Goal: Task Accomplishment & Management: Manage account settings

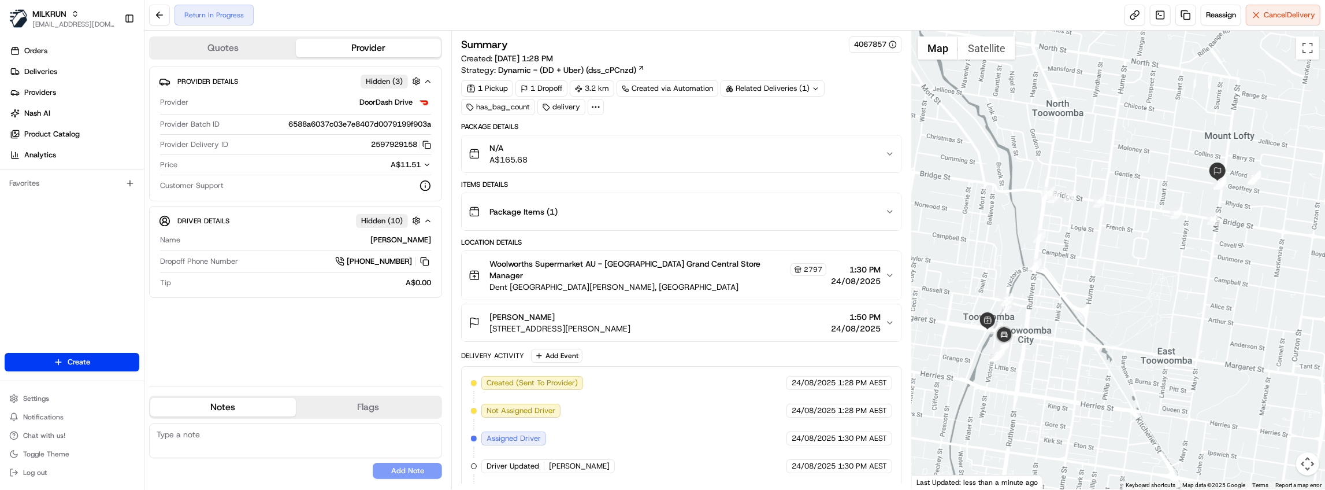
drag, startPoint x: 1057, startPoint y: 343, endPoint x: 1157, endPoint y: 256, distance: 132.7
click at [1157, 256] on div at bounding box center [1118, 260] width 413 height 458
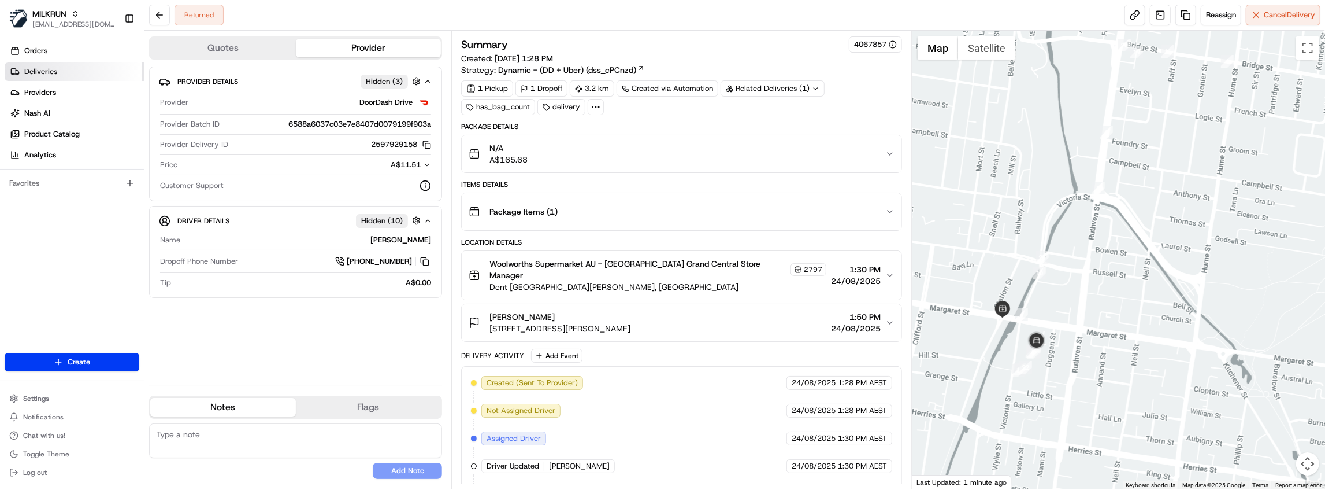
click at [69, 72] on link "Deliveries" at bounding box center [74, 71] width 139 height 18
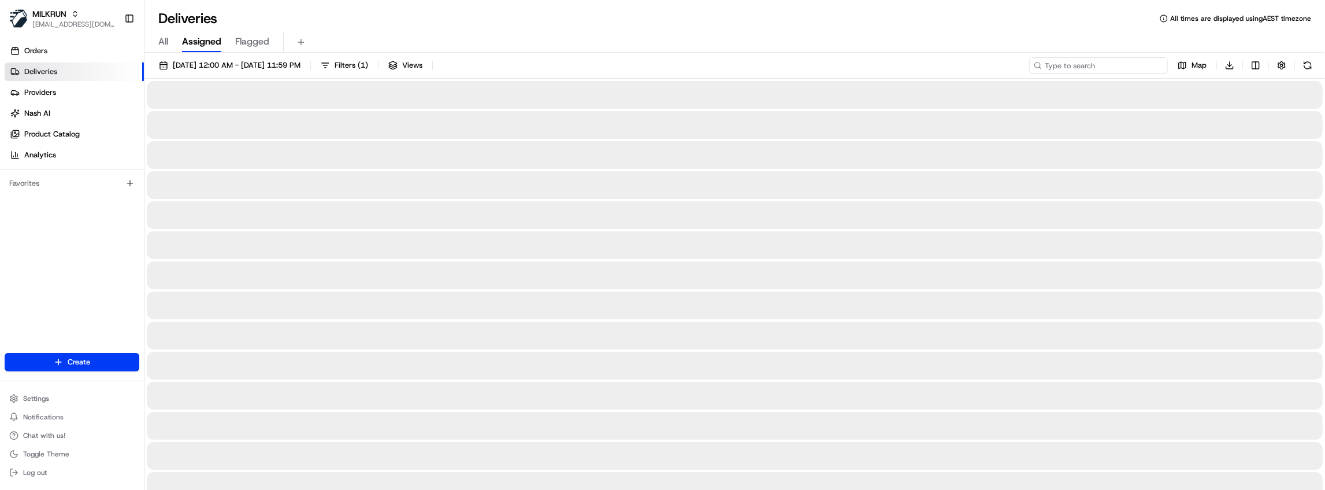
click at [1090, 65] on input at bounding box center [1098, 65] width 139 height 16
type input "Galu M"
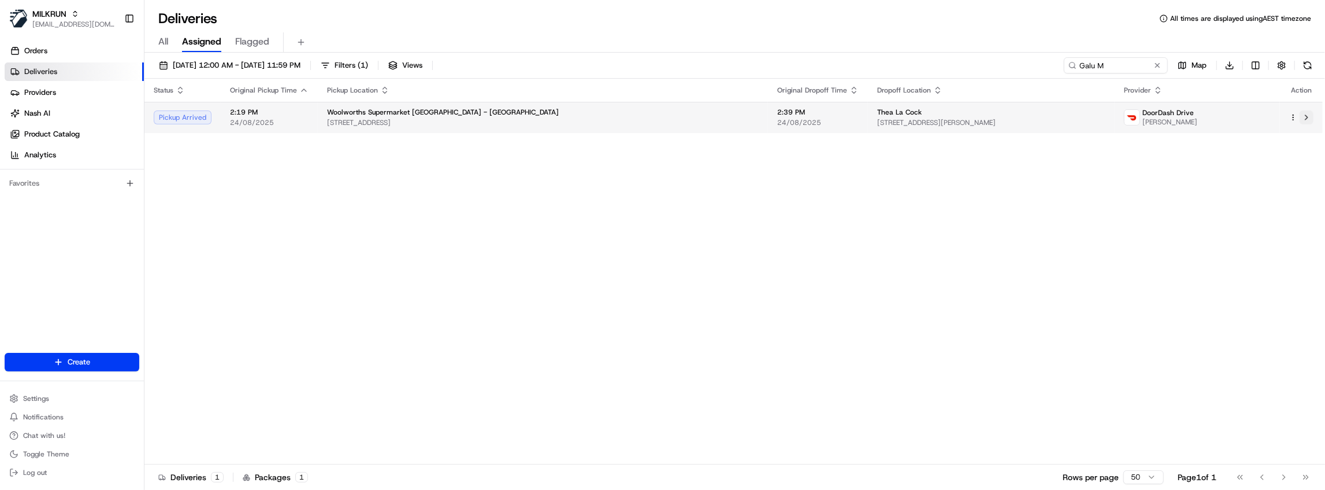
click at [1306, 118] on button at bounding box center [1307, 117] width 14 height 14
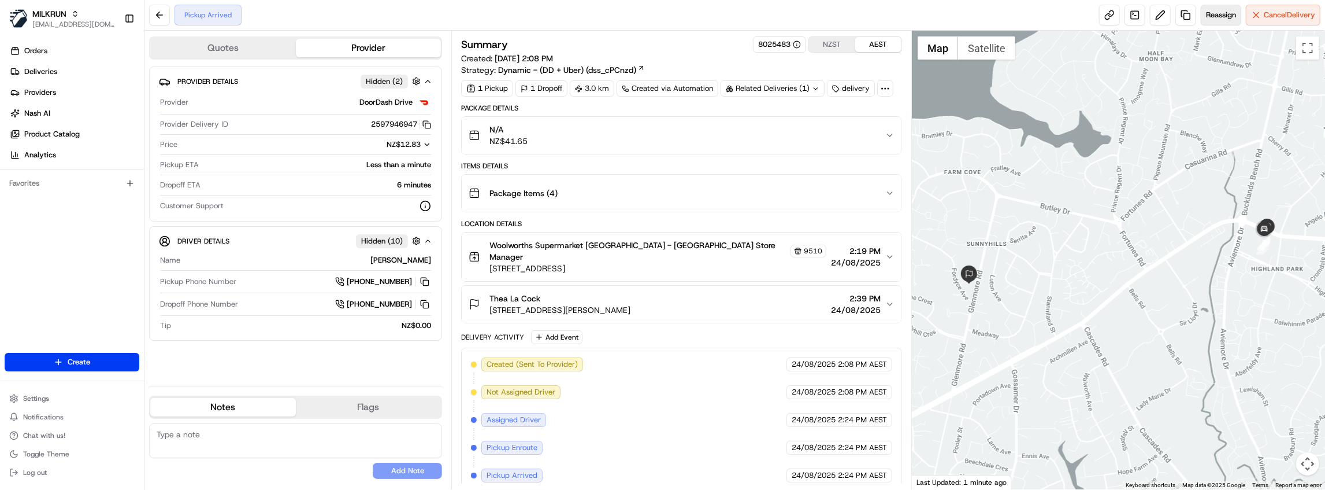
click at [1220, 18] on span "Reassign" at bounding box center [1221, 15] width 30 height 10
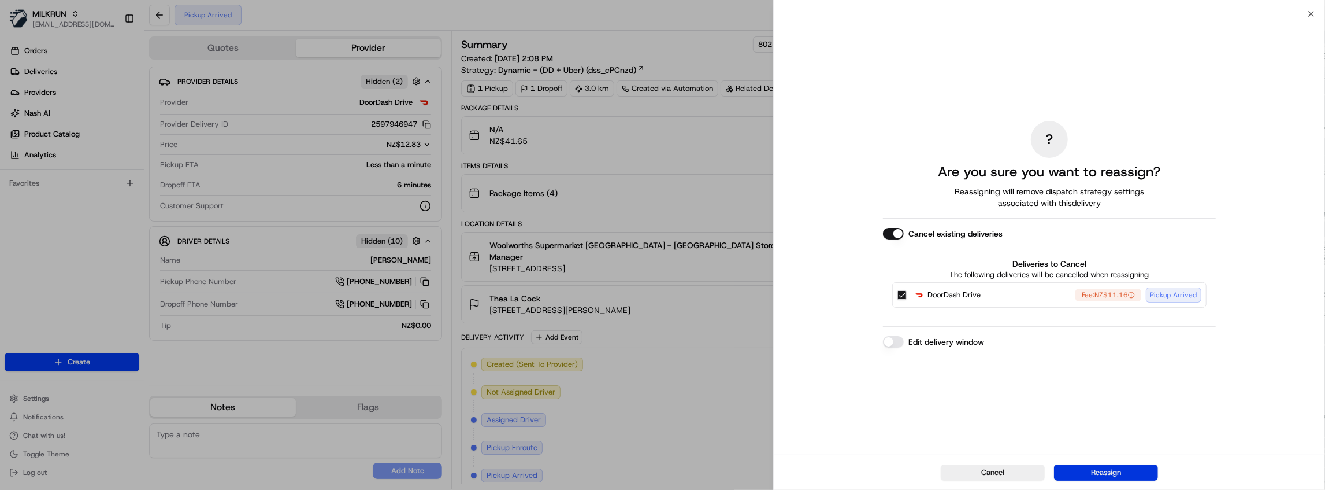
click at [1121, 470] on button "Reassign" at bounding box center [1106, 472] width 104 height 16
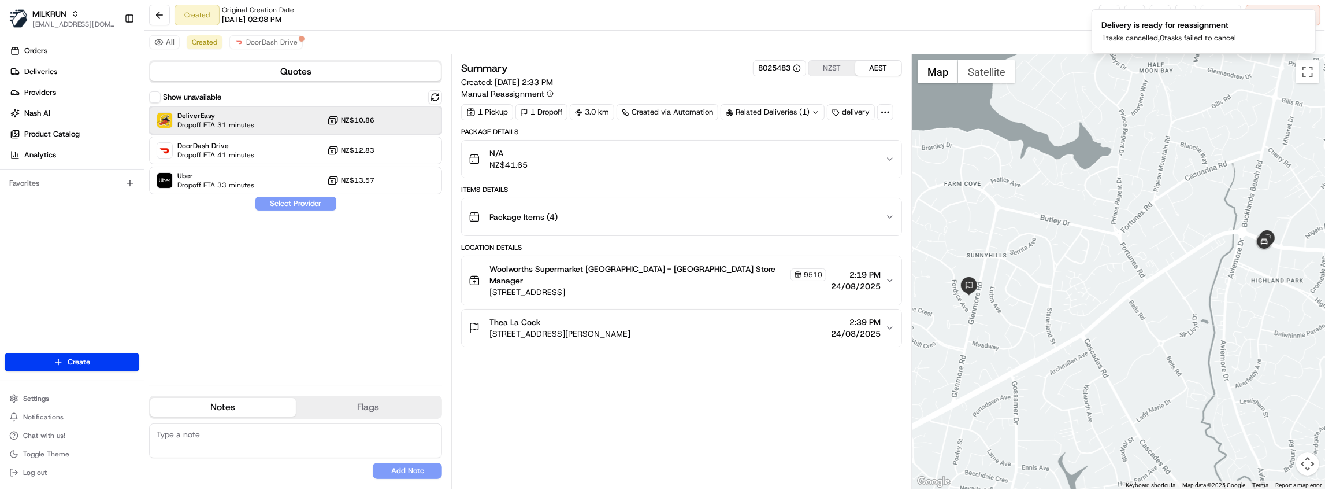
click at [229, 115] on span "DeliverEasy" at bounding box center [215, 115] width 77 height 9
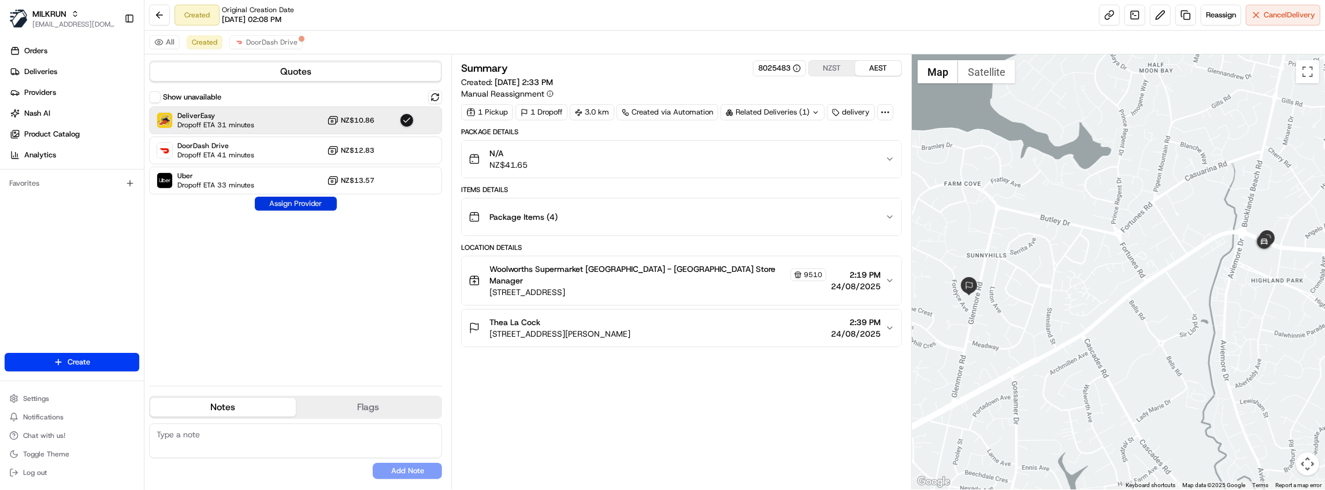
click at [286, 203] on button "Assign Provider" at bounding box center [296, 204] width 82 height 14
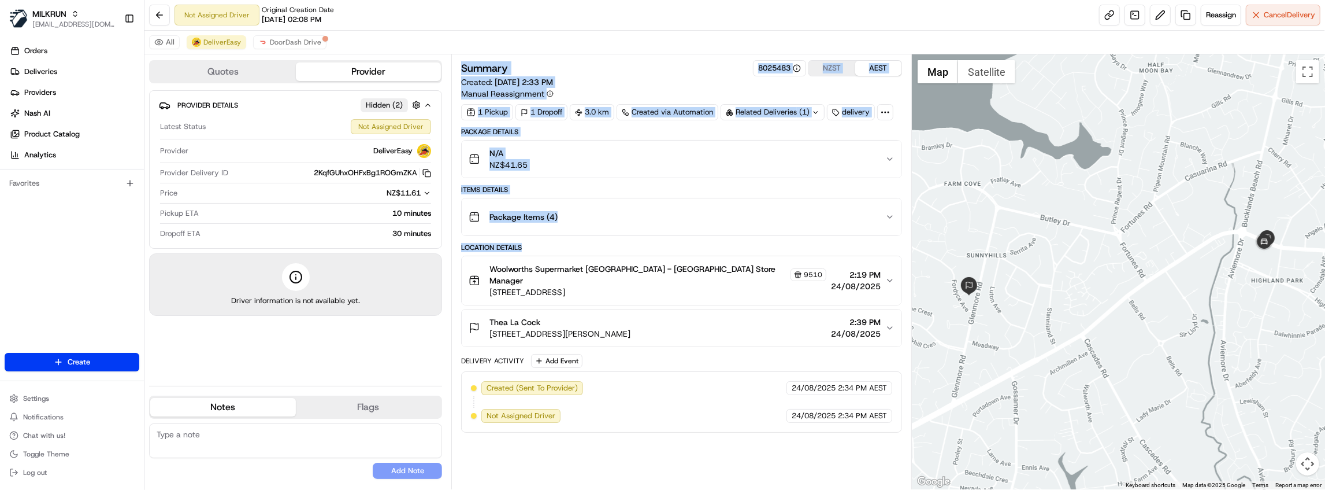
drag, startPoint x: 483, startPoint y: 242, endPoint x: 453, endPoint y: 80, distance: 164.5
click at [453, 80] on div "Summary 8025483 NZST AEST Created: 24/08/2025 2:33 PM Manual Reassignment 1 Pic…" at bounding box center [681, 271] width 461 height 435
click at [585, 243] on div "Location Details" at bounding box center [681, 247] width 441 height 9
click at [586, 243] on div "Location Details" at bounding box center [681, 247] width 441 height 9
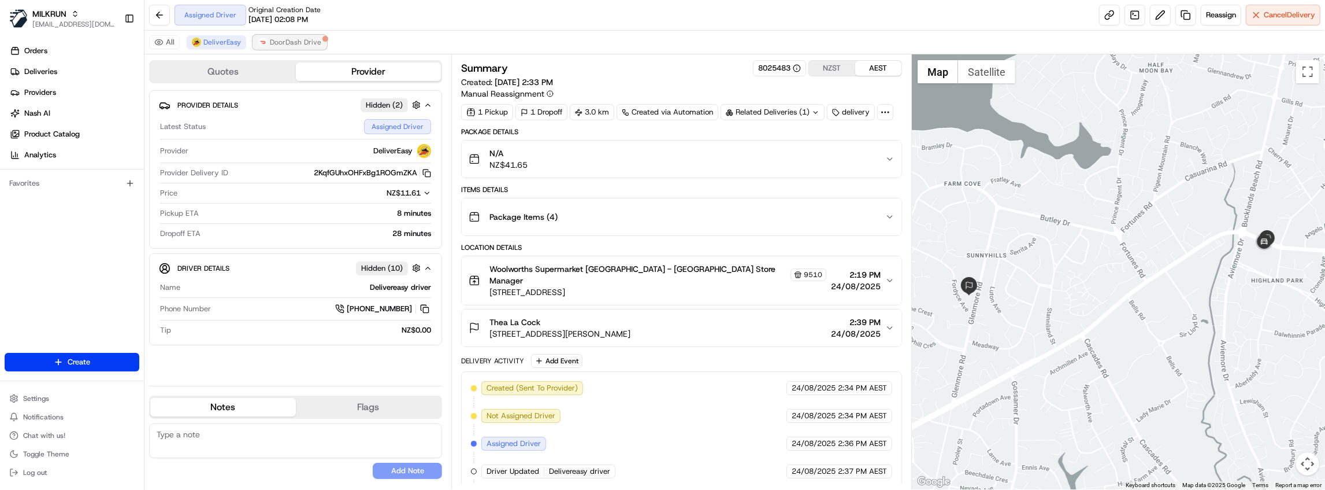
click at [304, 41] on span "DoorDash Drive" at bounding box center [295, 42] width 51 height 9
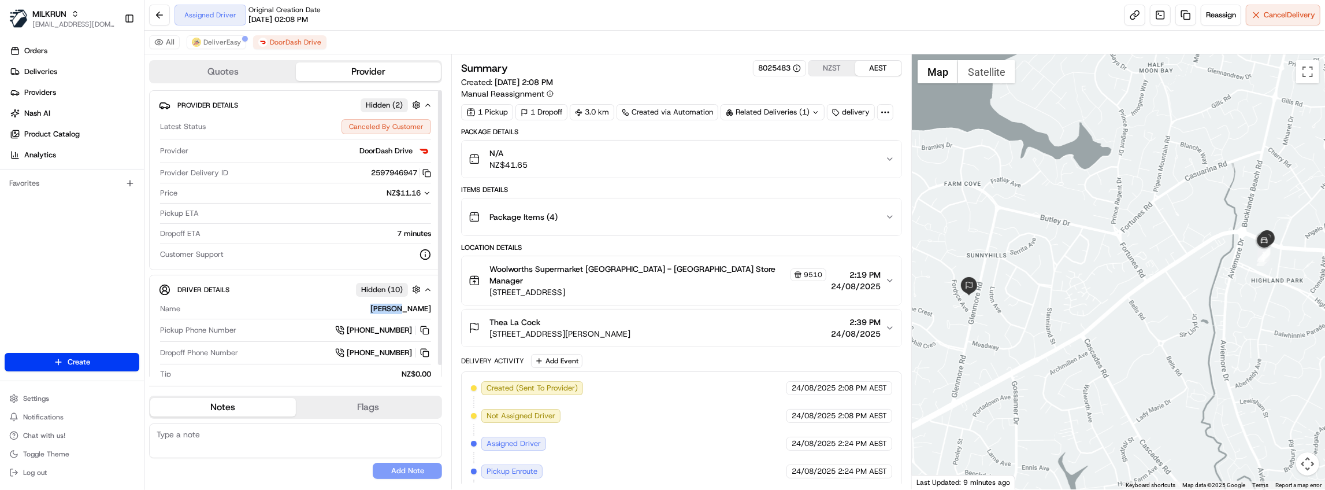
drag, startPoint x: 401, startPoint y: 307, endPoint x: 431, endPoint y: 307, distance: 30.6
click at [431, 307] on div "Name Galu M. Pickup Phone Number +64 4 888 0143 Dropoff Phone Number +64 9 887 …" at bounding box center [295, 341] width 273 height 85
copy div "Galu M."
click at [91, 72] on link "Deliveries" at bounding box center [74, 71] width 139 height 18
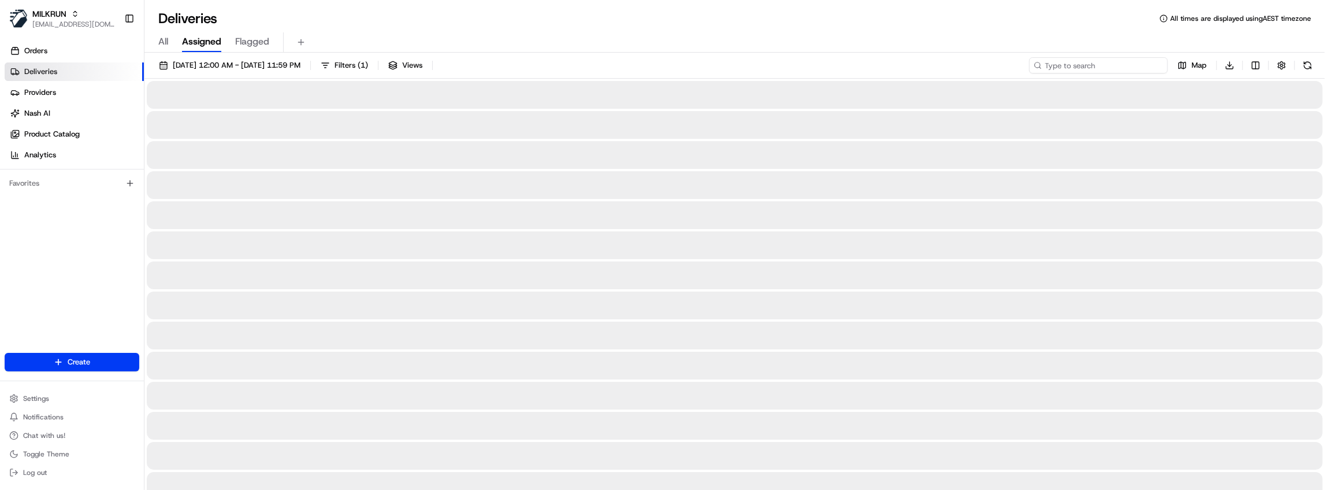
click at [1088, 69] on input at bounding box center [1098, 65] width 139 height 16
paste input "Galu M."
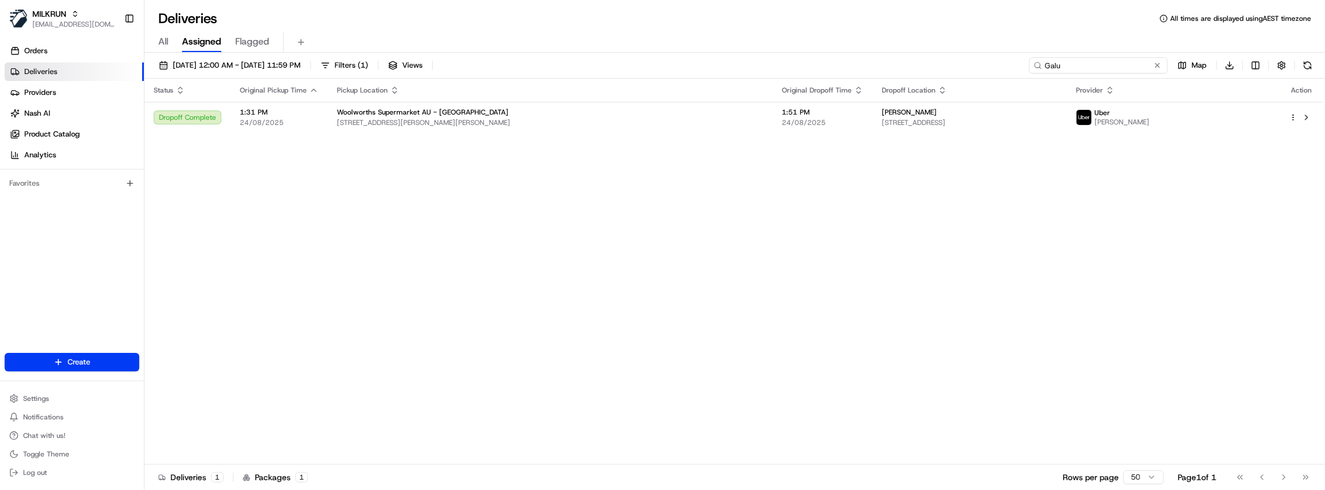
drag, startPoint x: 1100, startPoint y: 61, endPoint x: 1001, endPoint y: 62, distance: 98.8
click at [977, 64] on div "24/08/2025 12:00 AM - 24/08/2025 11:59 PM Filters ( 1 ) Views Galu Map Download" at bounding box center [734, 67] width 1181 height 21
paste input "2feb7874-3808-4cf9-ac17-8959c06b1e6b"
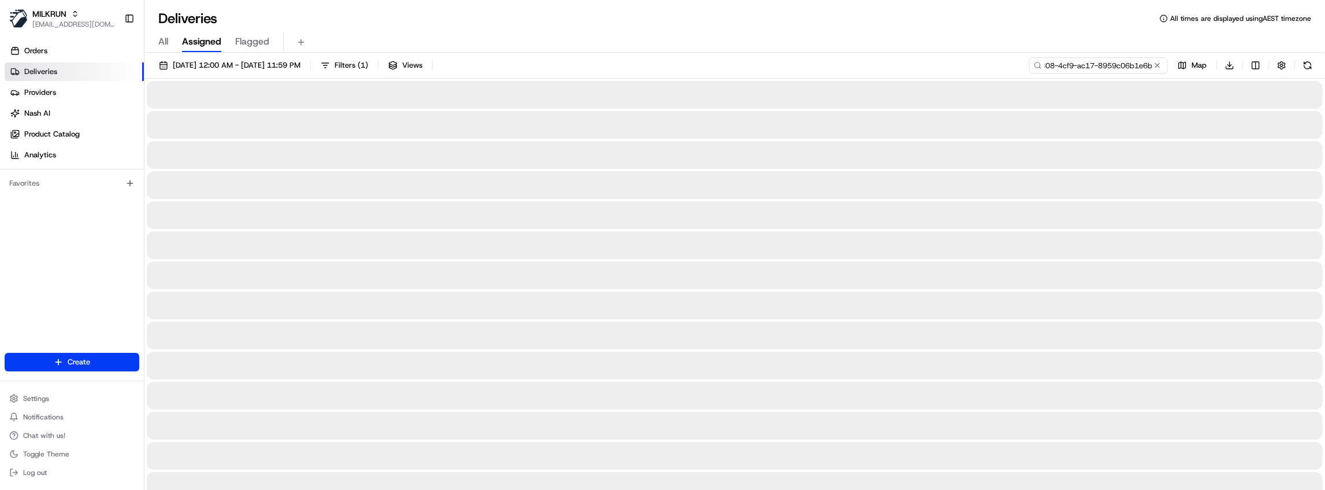
type input "2feb7874-3808-4cf9-ac17-8959c06b1e6b"
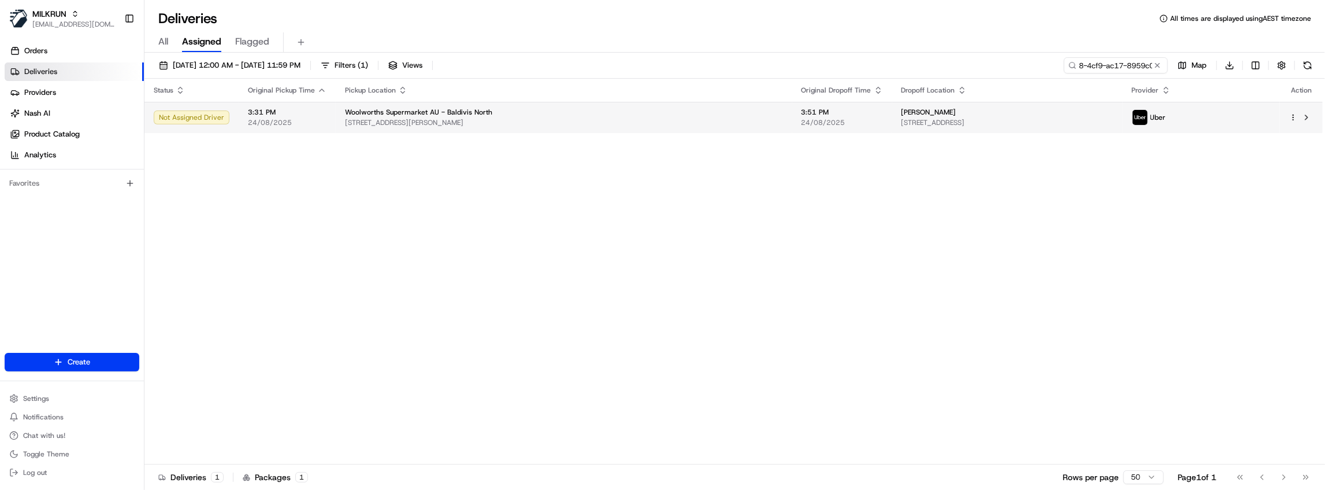
click at [623, 123] on span "[STREET_ADDRESS][PERSON_NAME]" at bounding box center [564, 122] width 438 height 9
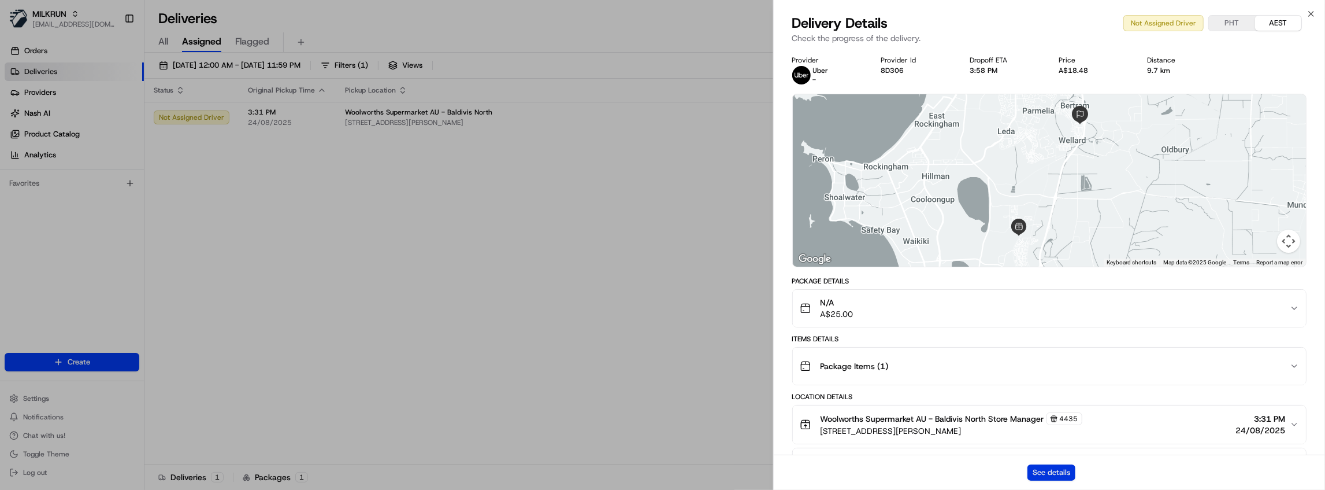
click at [1063, 475] on button "See details" at bounding box center [1052, 472] width 48 height 16
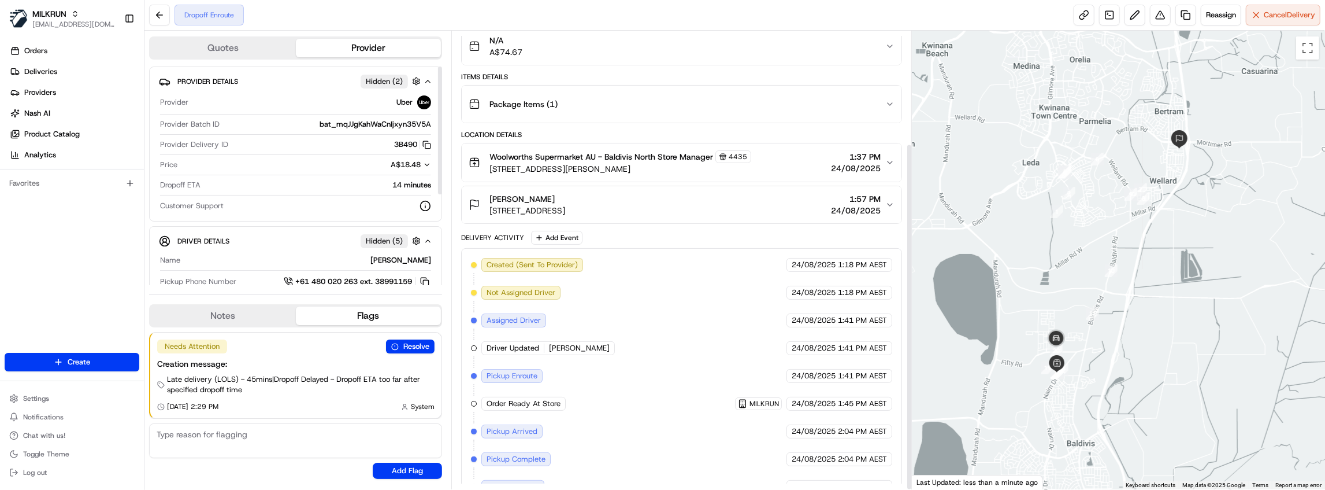
scroll to position [148, 0]
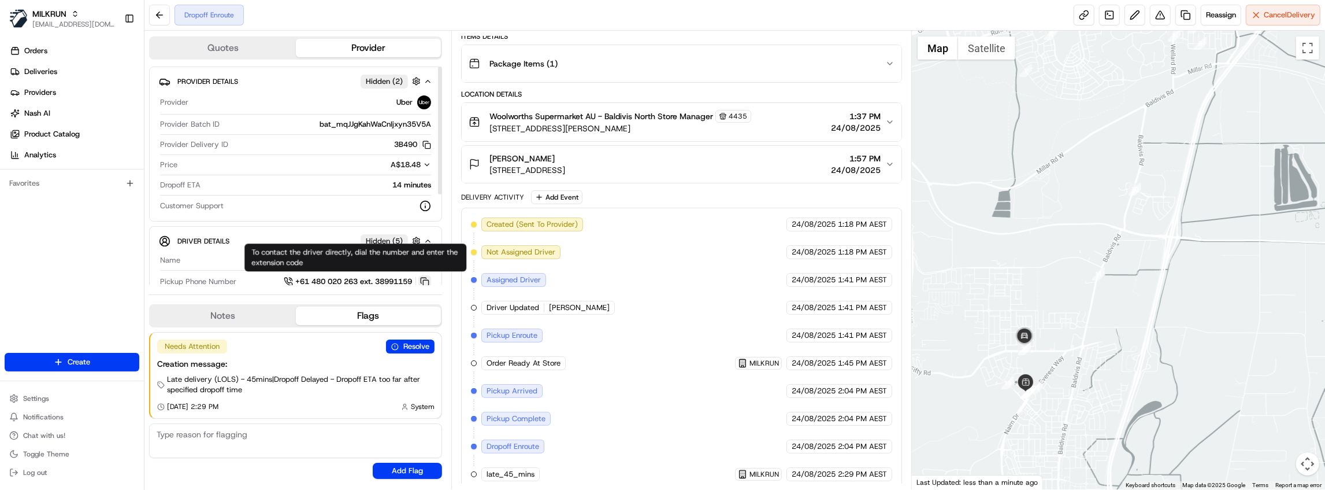
click at [422, 279] on button at bounding box center [424, 281] width 13 height 13
click at [425, 280] on button at bounding box center [424, 281] width 13 height 13
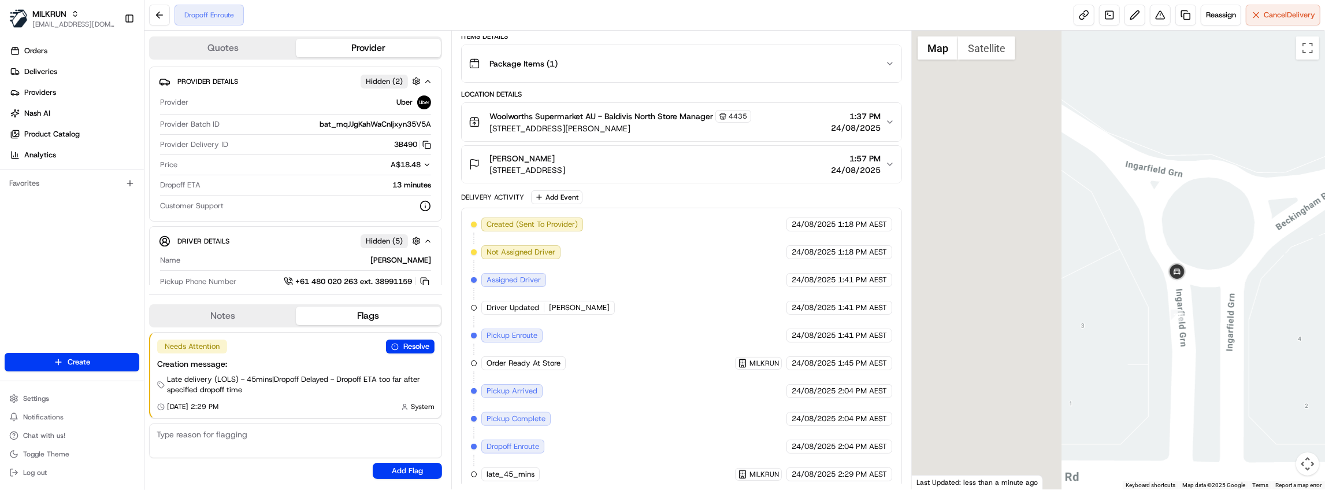
drag, startPoint x: 999, startPoint y: 338, endPoint x: 1325, endPoint y: 334, distance: 326.0
click at [1325, 334] on div at bounding box center [1118, 260] width 413 height 458
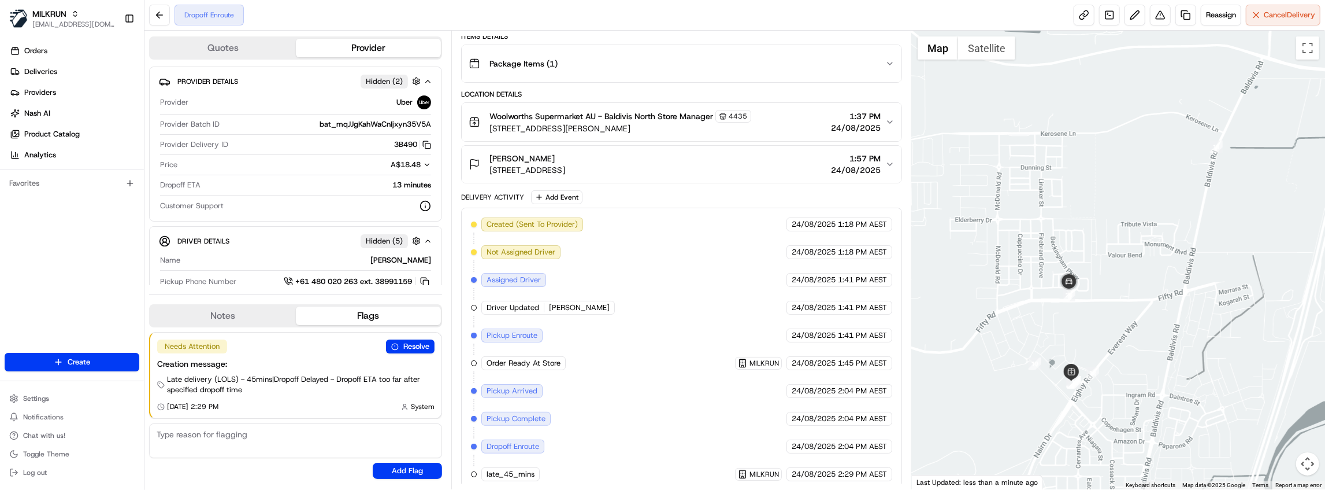
drag, startPoint x: 1259, startPoint y: 314, endPoint x: 1109, endPoint y: 318, distance: 150.3
click at [1109, 318] on div at bounding box center [1118, 260] width 413 height 458
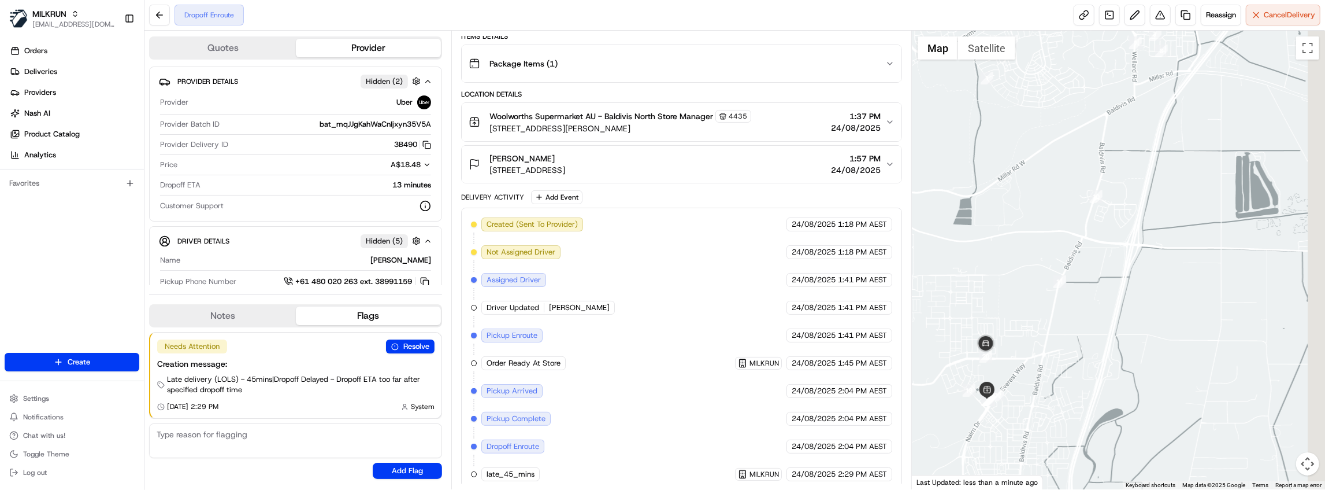
drag, startPoint x: 1159, startPoint y: 341, endPoint x: 1006, endPoint y: 363, distance: 154.7
click at [1006, 363] on div at bounding box center [1118, 260] width 413 height 458
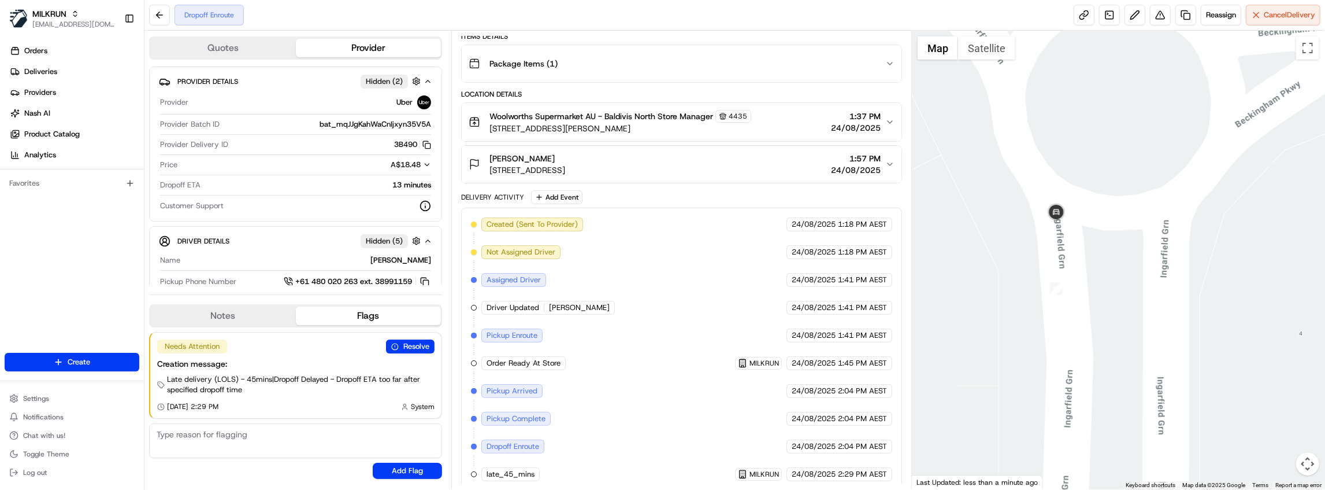
drag, startPoint x: 1035, startPoint y: 192, endPoint x: 1081, endPoint y: 250, distance: 74.0
click at [1081, 250] on div at bounding box center [1118, 260] width 413 height 458
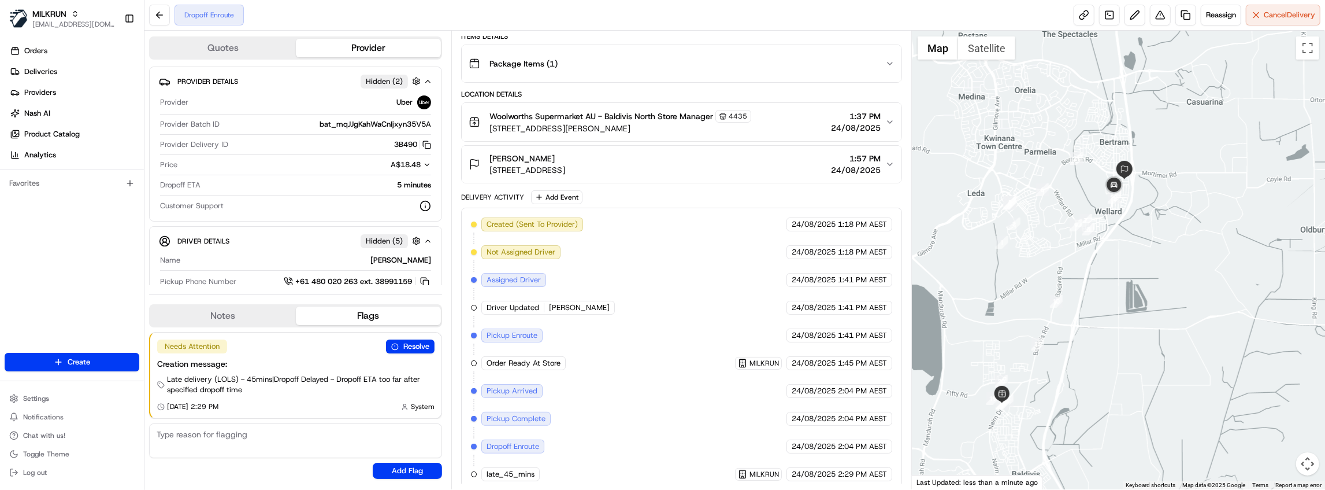
drag, startPoint x: 1169, startPoint y: 227, endPoint x: 1114, endPoint y: 264, distance: 66.5
click at [1114, 264] on div at bounding box center [1118, 260] width 413 height 458
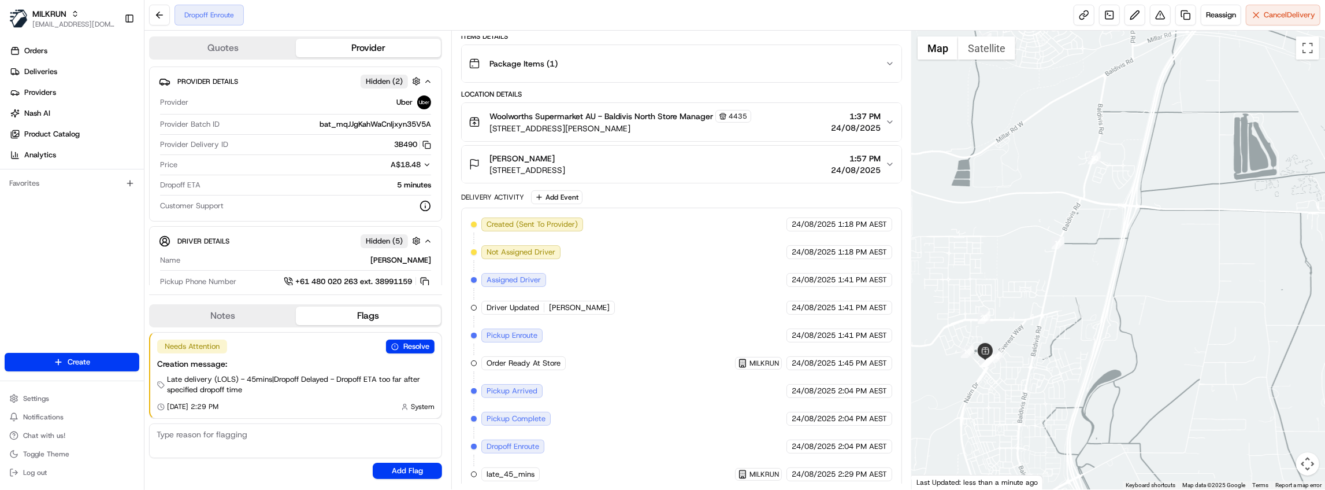
drag, startPoint x: 1029, startPoint y: 372, endPoint x: 1167, endPoint y: 40, distance: 359.6
click at [1167, 40] on div at bounding box center [1118, 260] width 413 height 458
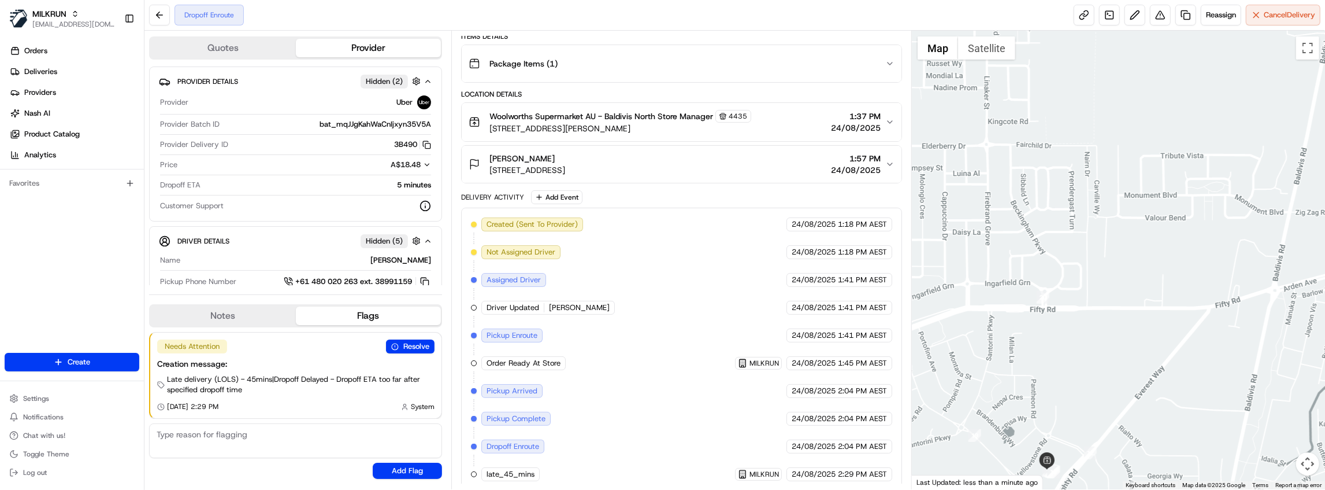
drag, startPoint x: 959, startPoint y: 223, endPoint x: 1045, endPoint y: 363, distance: 164.3
click at [1046, 365] on div at bounding box center [1118, 260] width 413 height 458
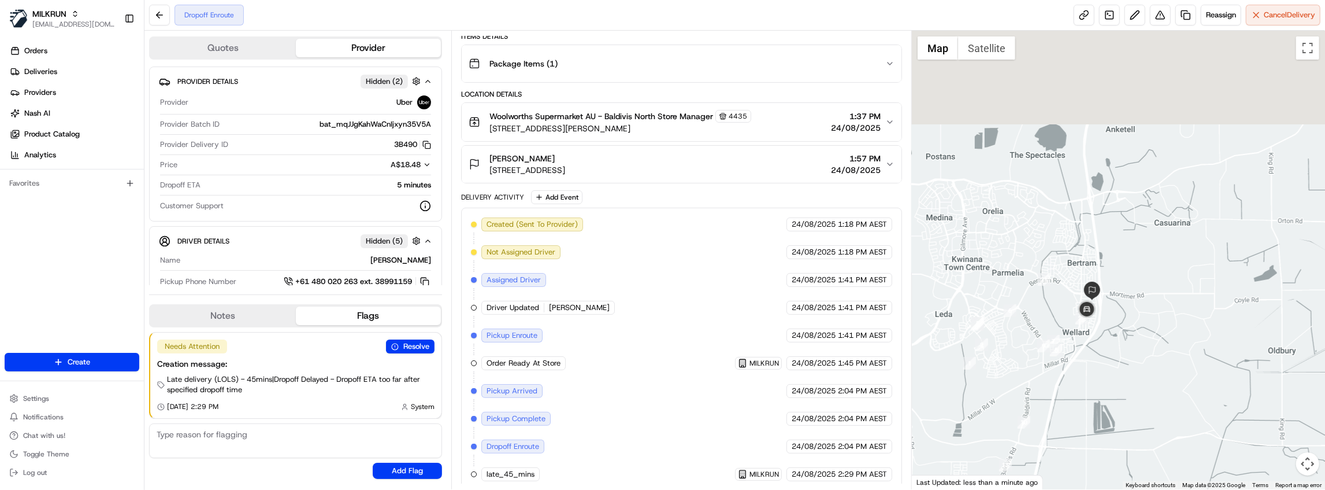
drag, startPoint x: 1185, startPoint y: 98, endPoint x: 1137, endPoint y: 337, distance: 243.5
click at [1137, 336] on div at bounding box center [1118, 260] width 413 height 458
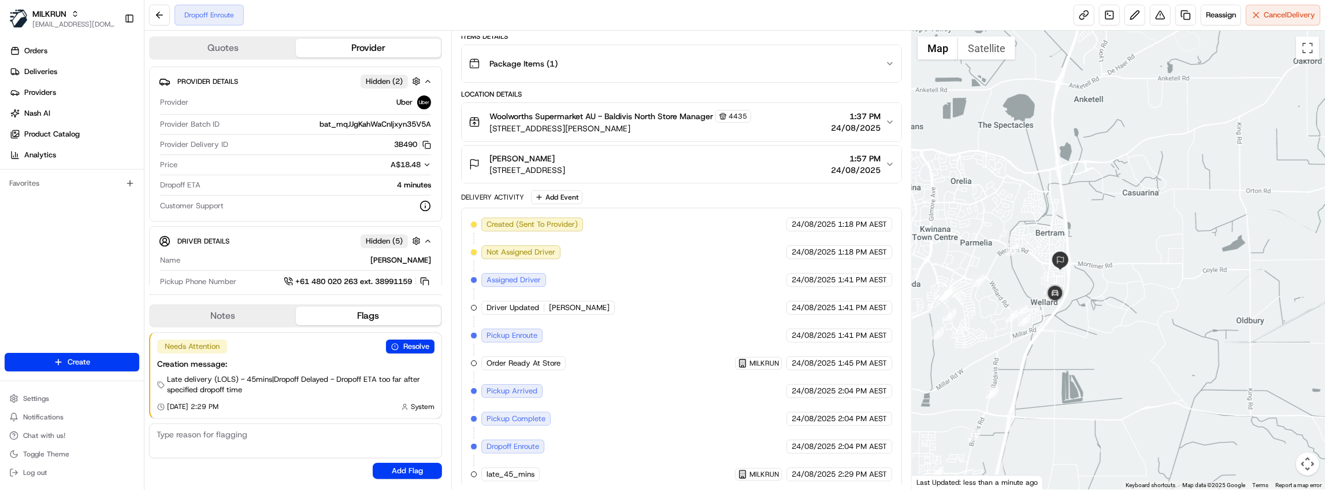
drag, startPoint x: 1055, startPoint y: 400, endPoint x: 1043, endPoint y: 319, distance: 81.9
click at [1043, 319] on div at bounding box center [1118, 260] width 413 height 458
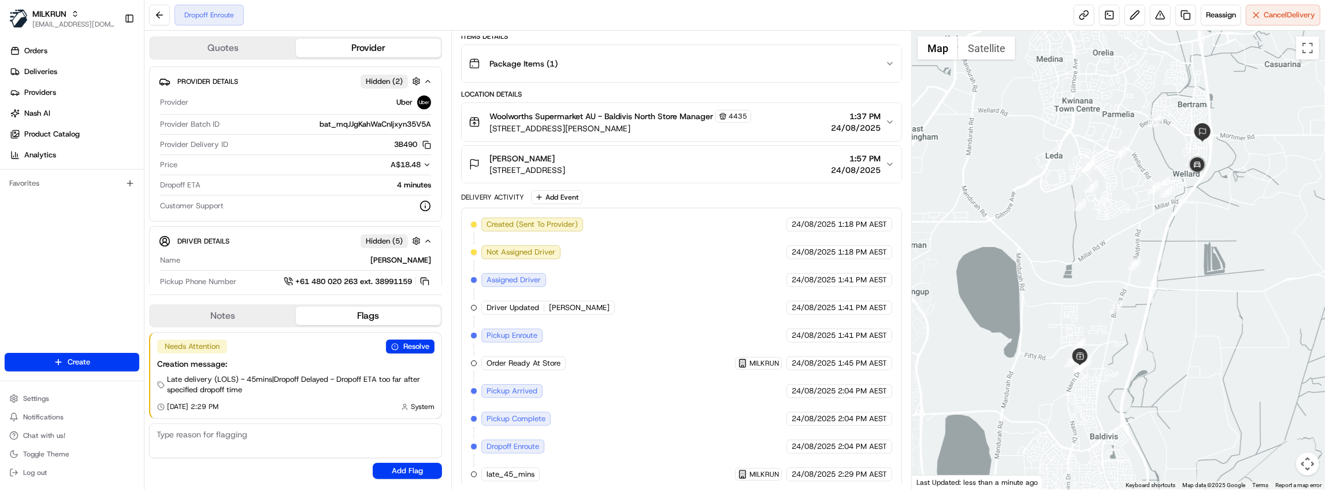
drag, startPoint x: 1043, startPoint y: 340, endPoint x: 1182, endPoint y: 208, distance: 191.7
click at [1185, 206] on div at bounding box center [1118, 260] width 413 height 458
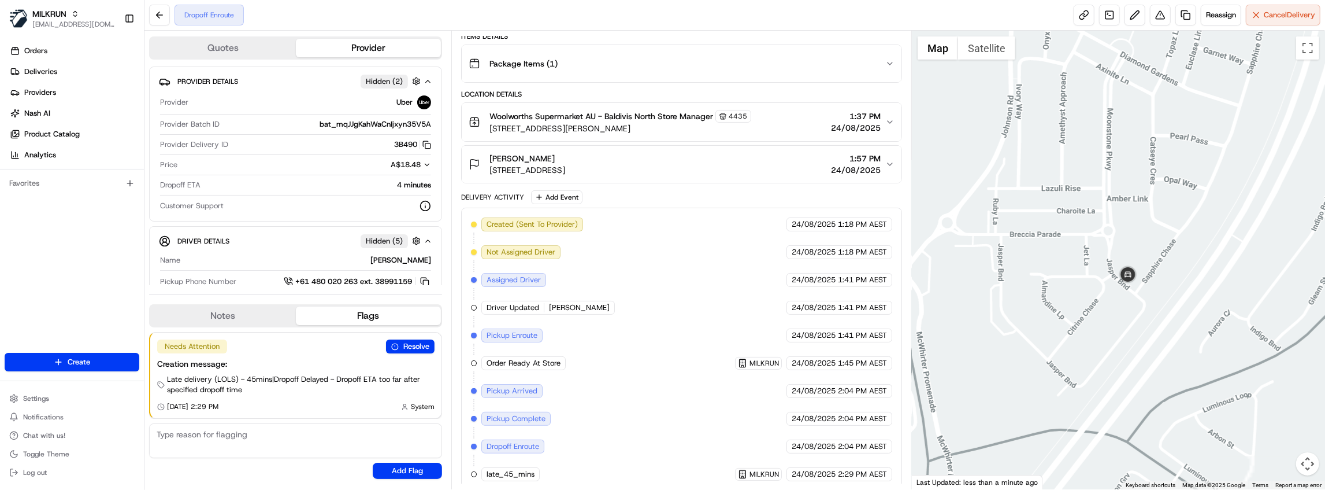
drag, startPoint x: 1242, startPoint y: 221, endPoint x: 1098, endPoint y: 220, distance: 143.9
click at [1098, 220] on div at bounding box center [1118, 260] width 413 height 458
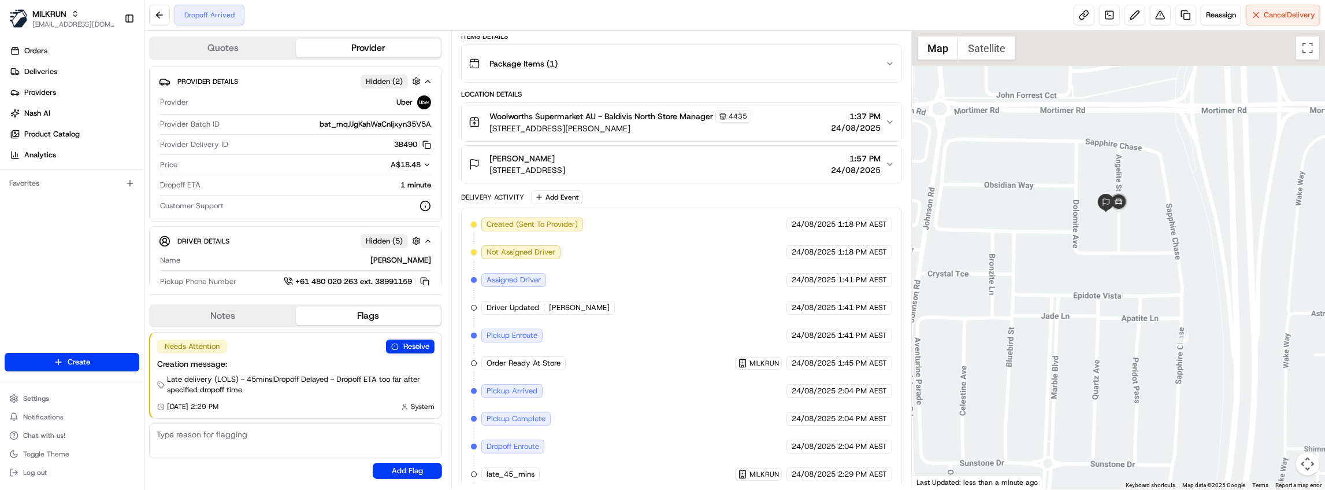
drag, startPoint x: 1130, startPoint y: 200, endPoint x: 1128, endPoint y: 224, distance: 23.8
click at [1128, 224] on div at bounding box center [1118, 260] width 413 height 458
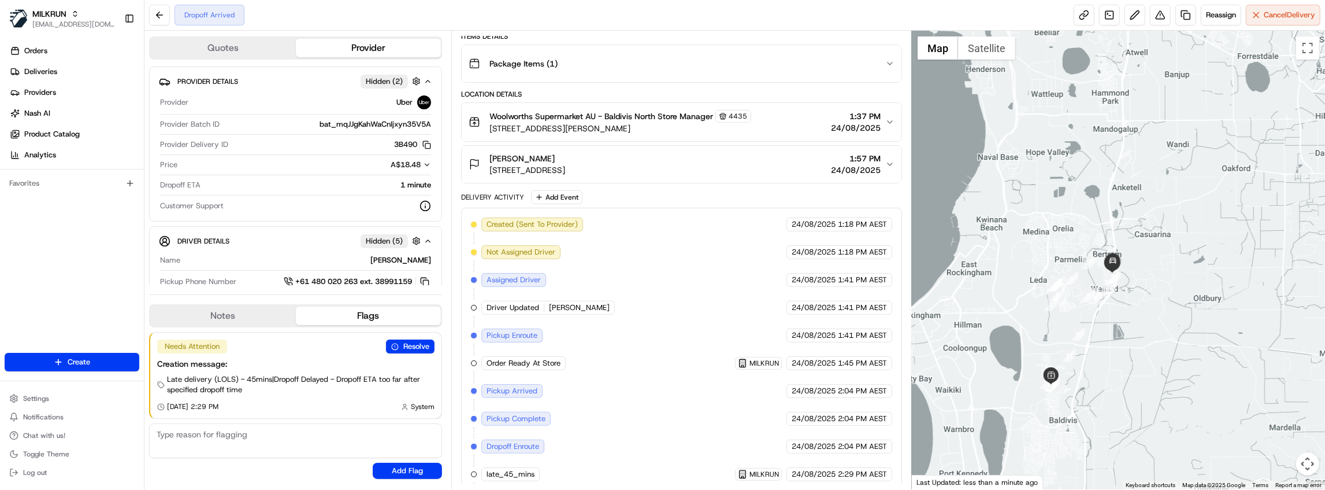
drag, startPoint x: 1097, startPoint y: 342, endPoint x: 1101, endPoint y: 287, distance: 55.6
click at [1101, 287] on div at bounding box center [1118, 260] width 413 height 458
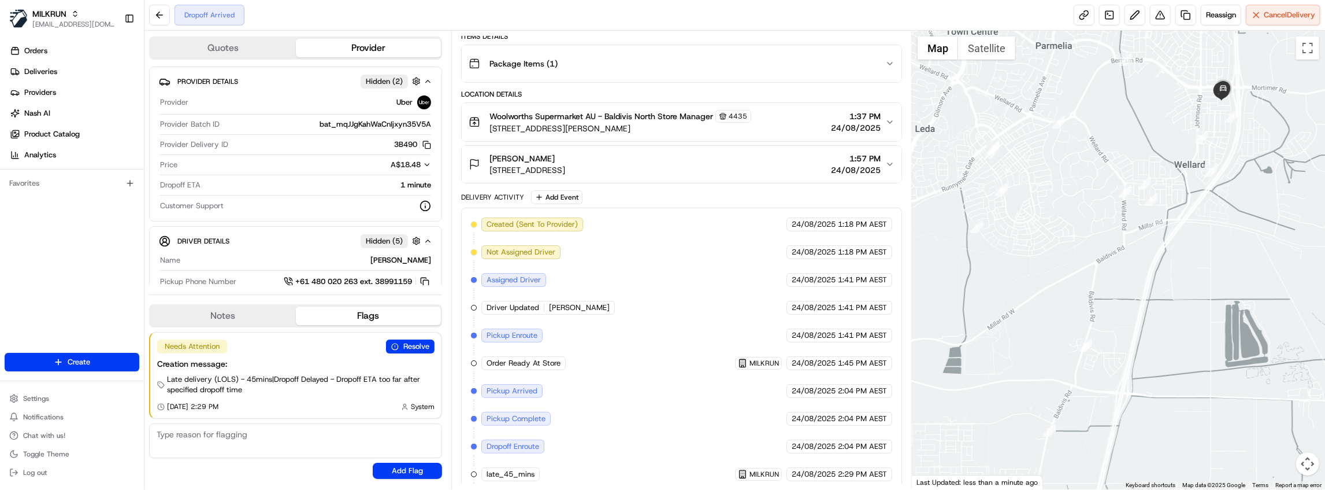
drag, startPoint x: 1161, startPoint y: 220, endPoint x: 1081, endPoint y: 305, distance: 117.0
click at [1081, 305] on div at bounding box center [1118, 260] width 413 height 458
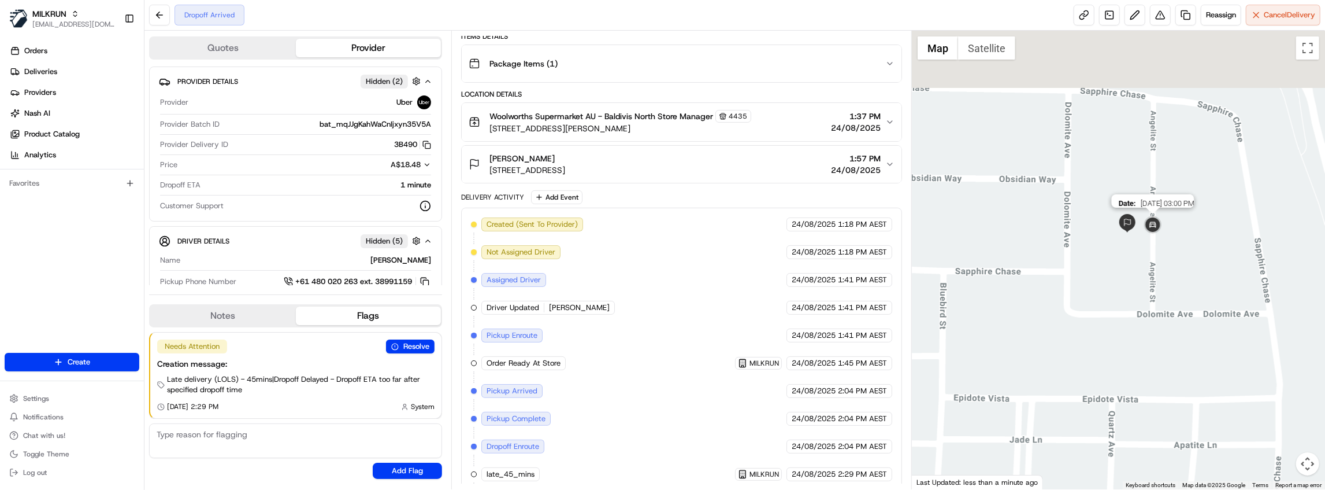
drag, startPoint x: 1166, startPoint y: 165, endPoint x: 1151, endPoint y: 253, distance: 89.7
click at [1152, 253] on div "Date : 08/24/2025 03:00 PM" at bounding box center [1118, 260] width 413 height 458
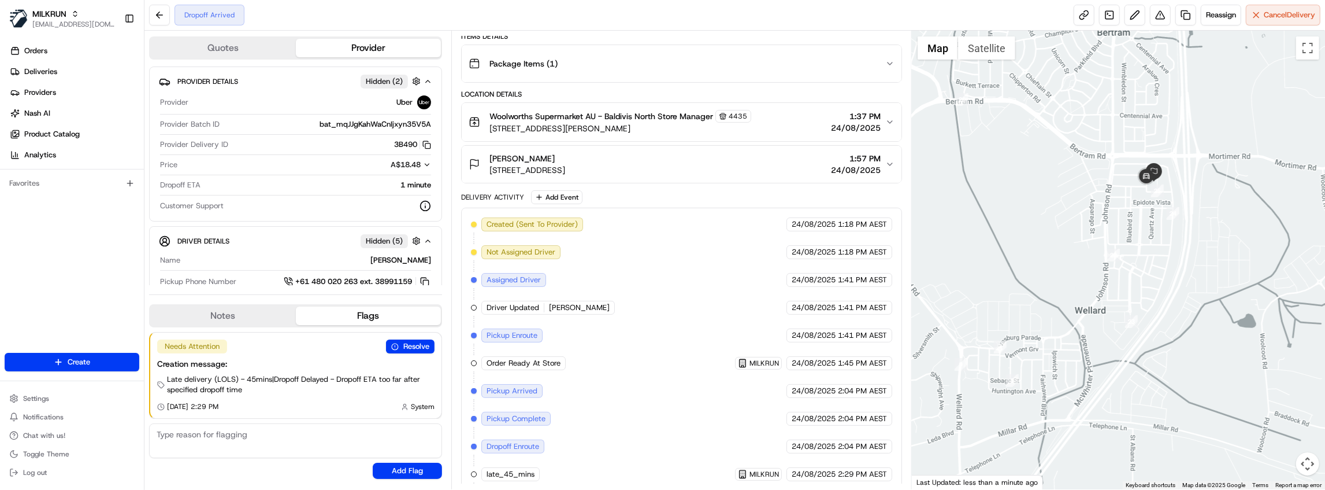
drag, startPoint x: 935, startPoint y: 220, endPoint x: 1325, endPoint y: 266, distance: 392.9
click at [1325, 266] on div at bounding box center [1118, 260] width 413 height 458
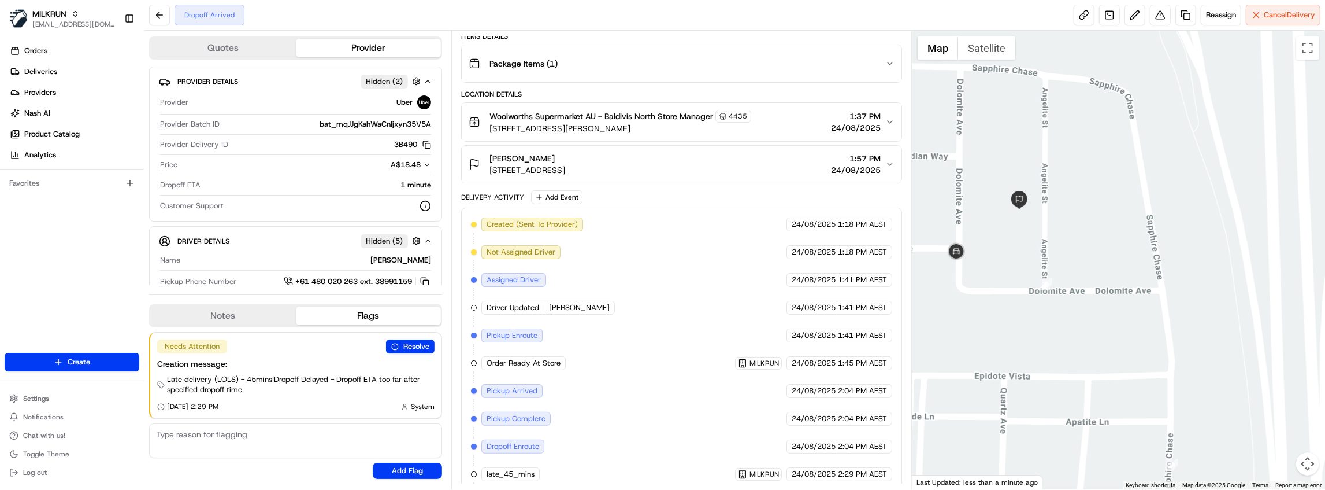
click at [737, 164] on div "Mark Goodwin 16 Angelite St, Wellard, WA 6170, AU 1:57 PM 24/08/2025" at bounding box center [677, 164] width 417 height 23
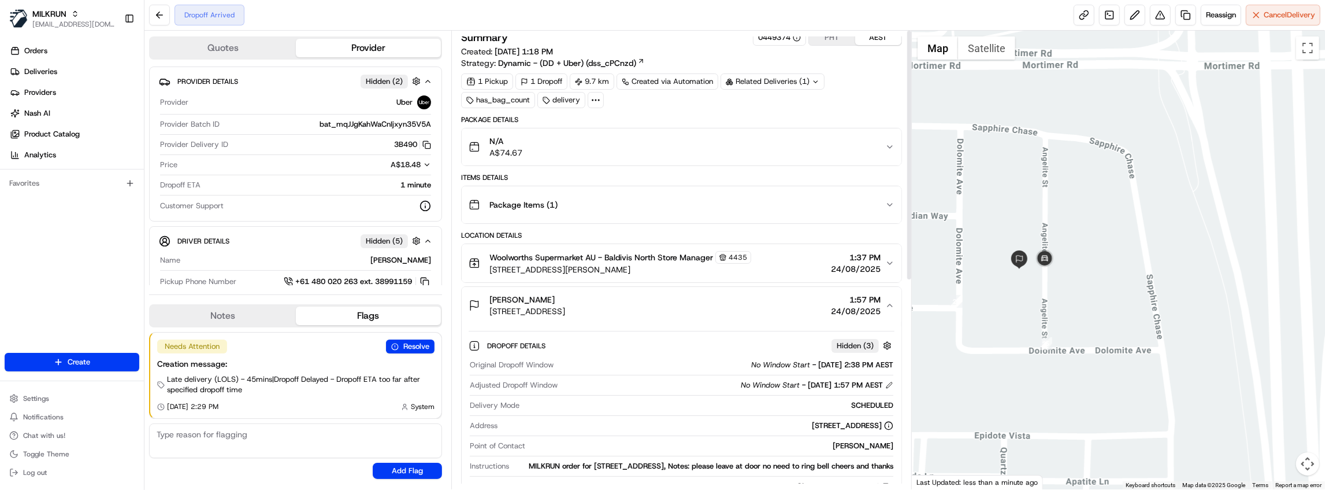
scroll to position [0, 0]
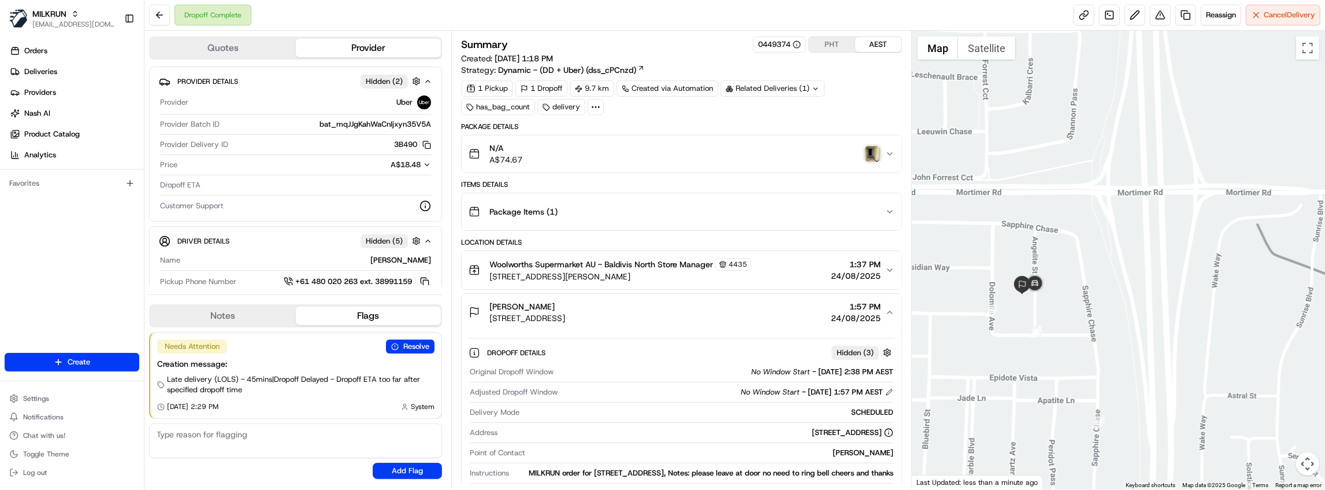
click at [879, 151] on img "button" at bounding box center [873, 154] width 16 height 16
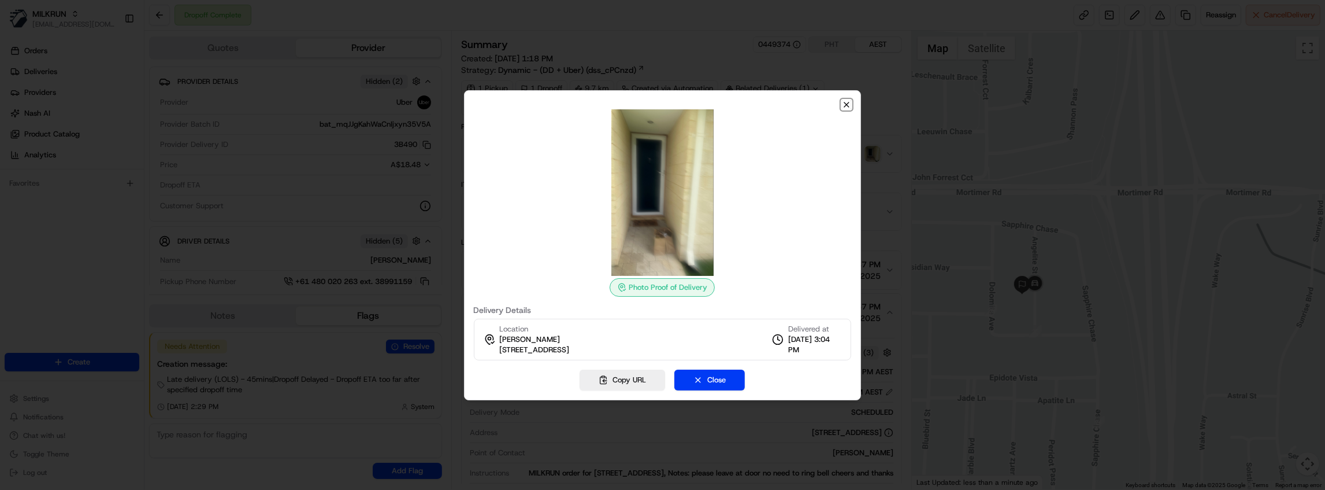
click at [846, 103] on icon "button" at bounding box center [846, 104] width 9 height 9
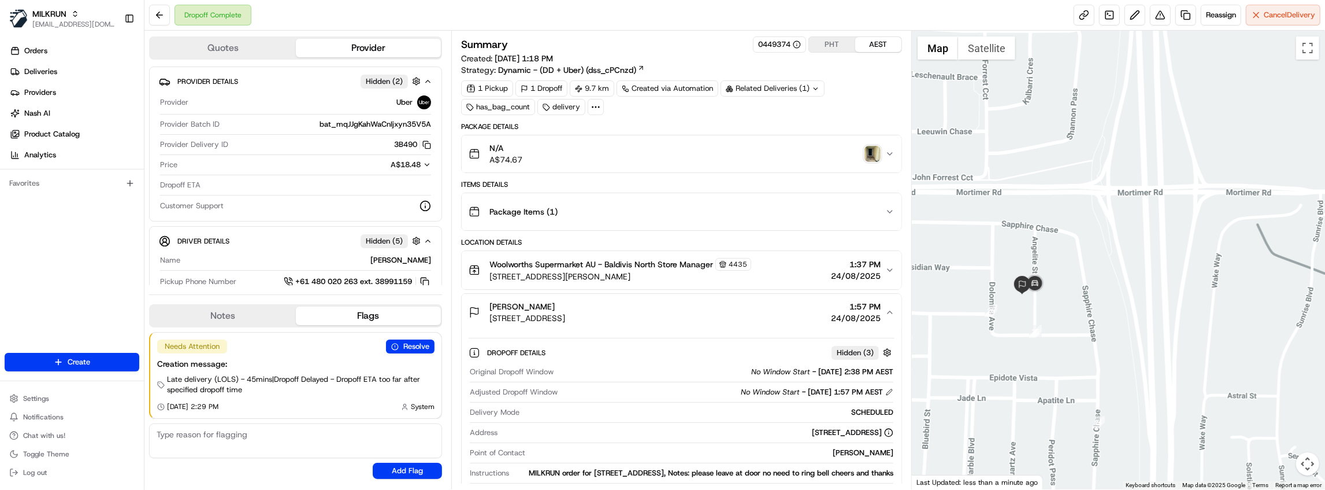
click at [873, 151] on img "button" at bounding box center [873, 154] width 16 height 16
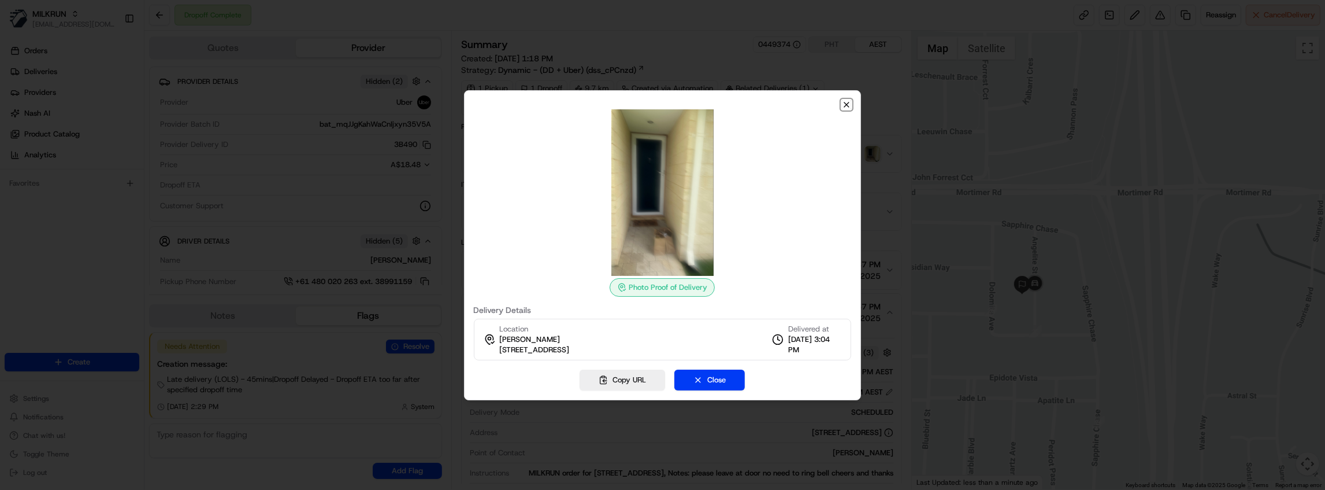
click at [847, 104] on icon "button" at bounding box center [846, 104] width 9 height 9
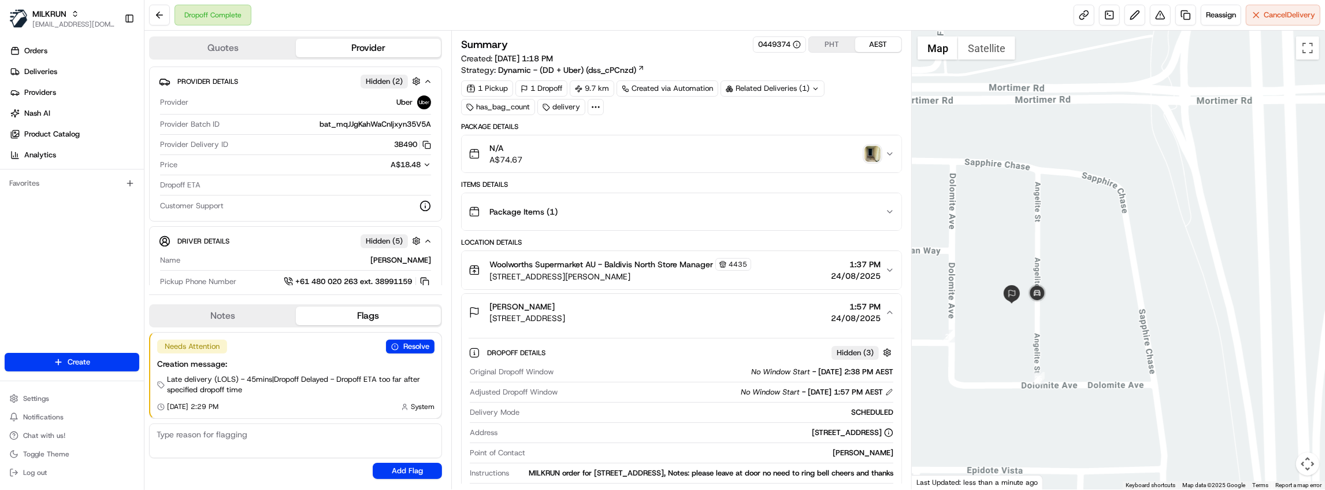
click at [871, 154] on img "button" at bounding box center [873, 154] width 16 height 16
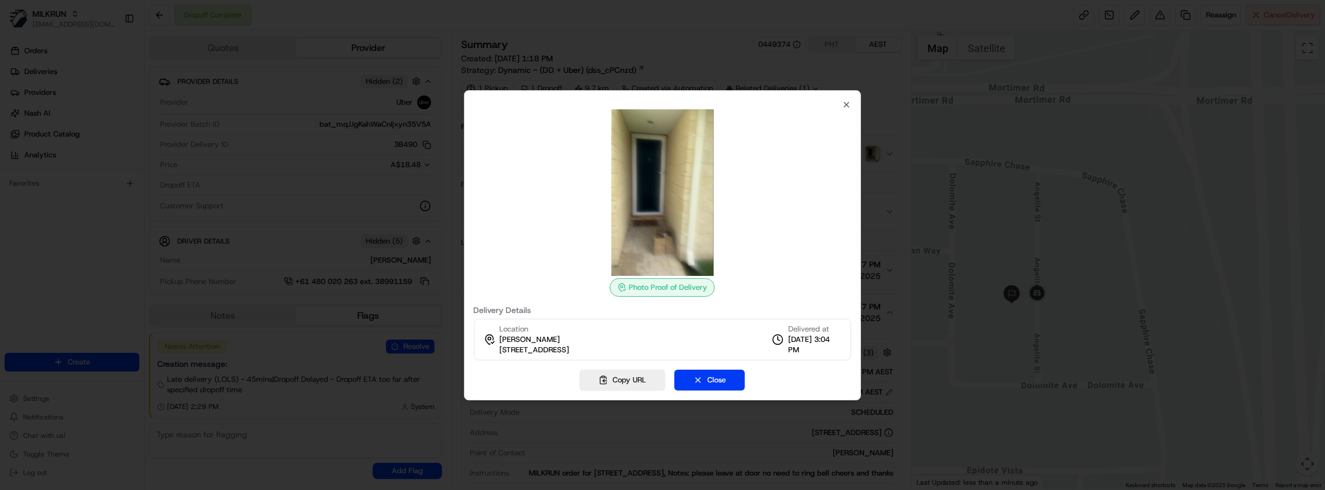
click at [111, 244] on div at bounding box center [662, 245] width 1325 height 490
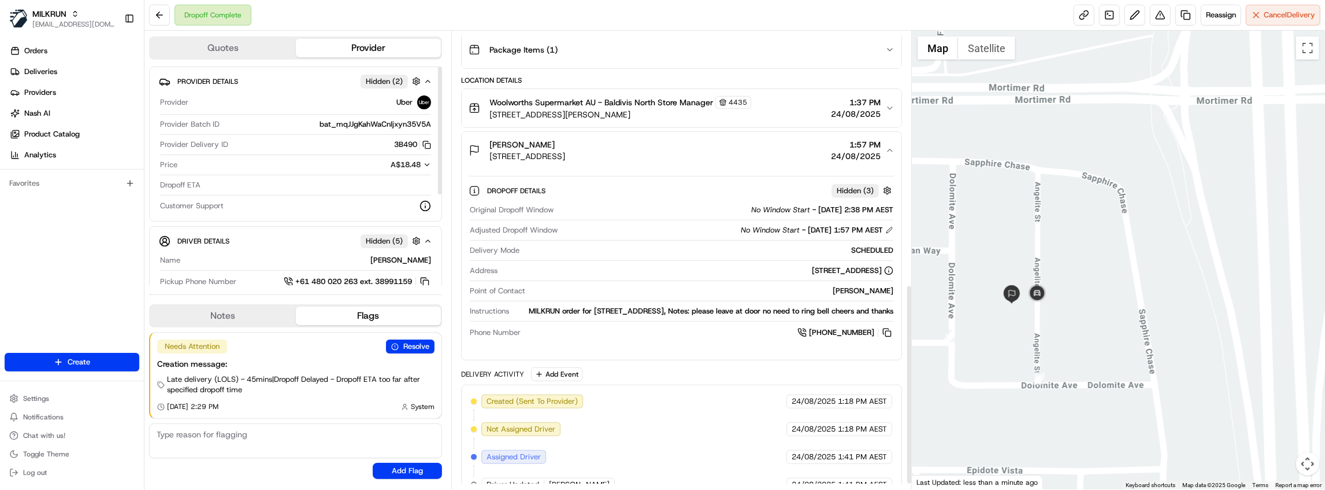
scroll to position [578, 0]
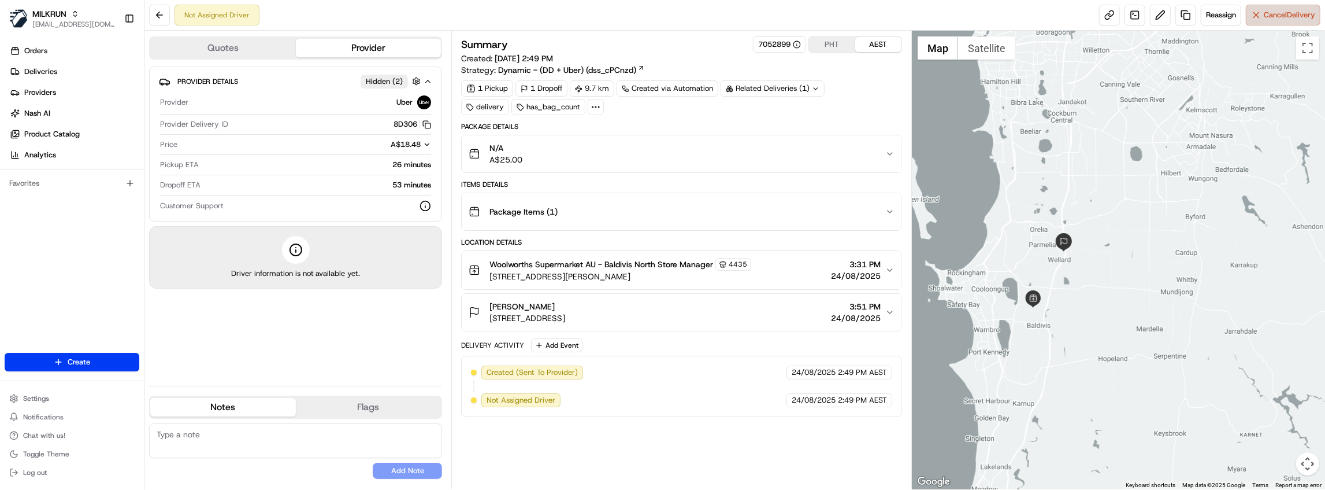
drag, startPoint x: 1264, startPoint y: 17, endPoint x: 1262, endPoint y: 7, distance: 10.0
click at [1262, 7] on button "Cancel Delivery" at bounding box center [1283, 15] width 75 height 21
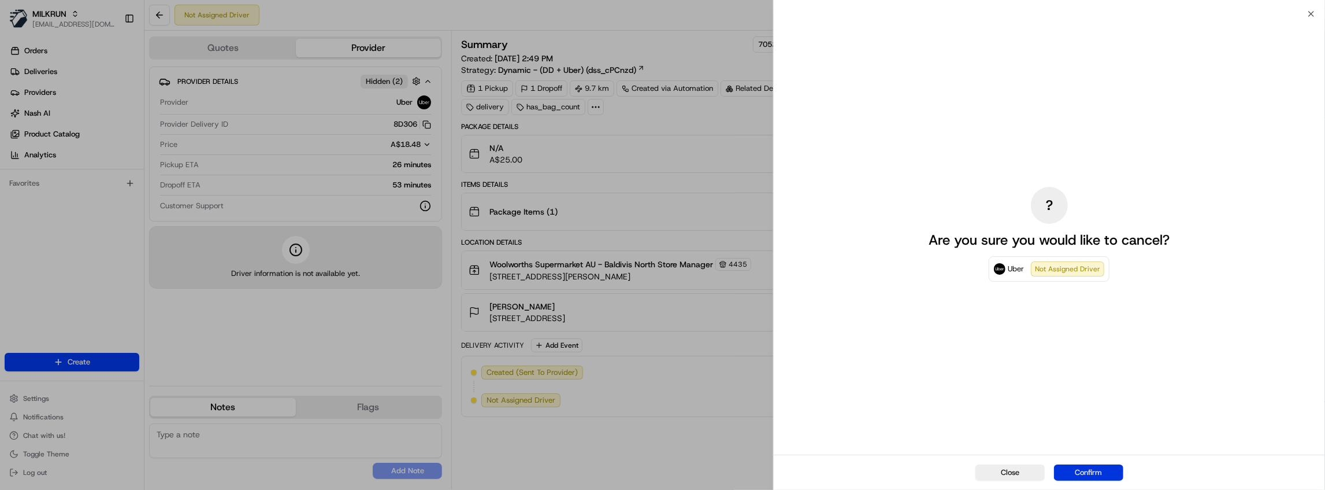
click at [1102, 473] on button "Confirm" at bounding box center [1088, 472] width 69 height 16
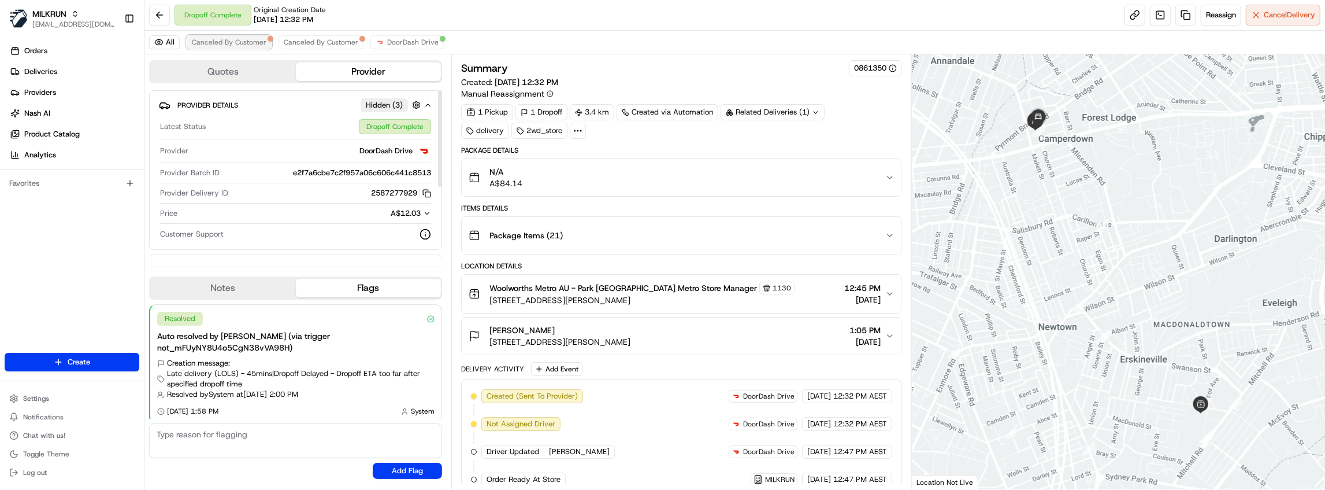
click at [218, 41] on span "Canceled By Customer" at bounding box center [229, 42] width 75 height 9
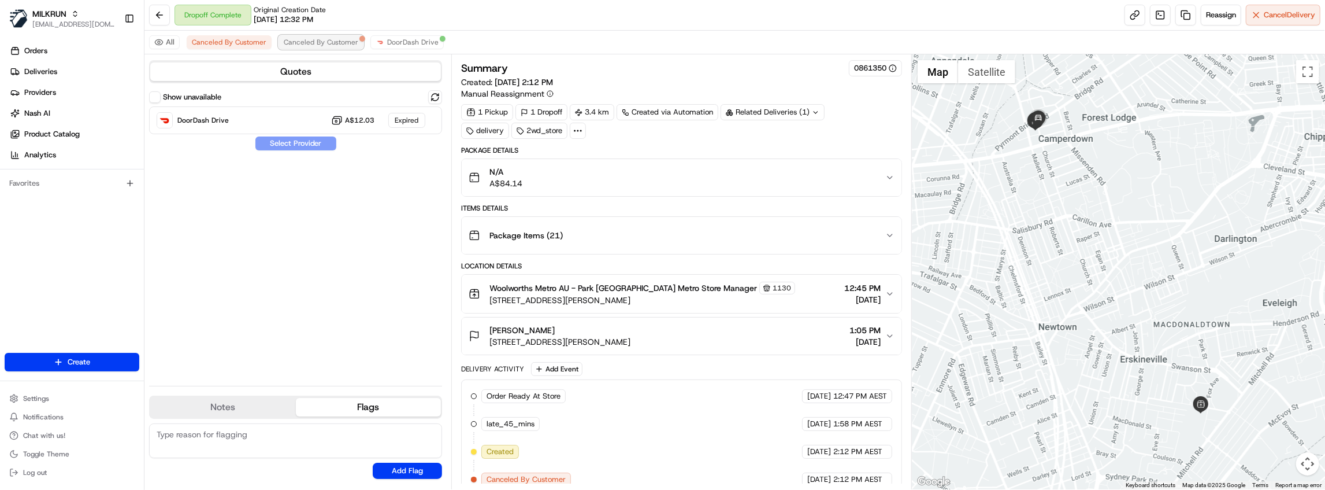
click at [324, 43] on span "Canceled By Customer" at bounding box center [321, 42] width 75 height 9
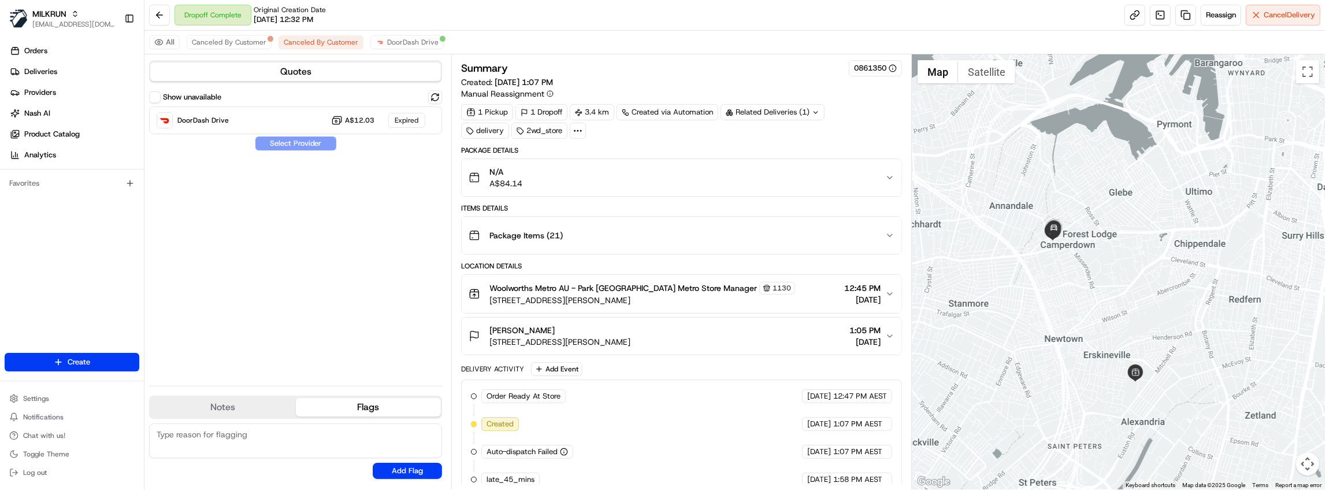
drag, startPoint x: 1236, startPoint y: 228, endPoint x: 1150, endPoint y: 293, distance: 107.3
click at [1150, 293] on div at bounding box center [1118, 271] width 413 height 435
click at [403, 45] on span "DoorDash Drive" at bounding box center [412, 42] width 51 height 9
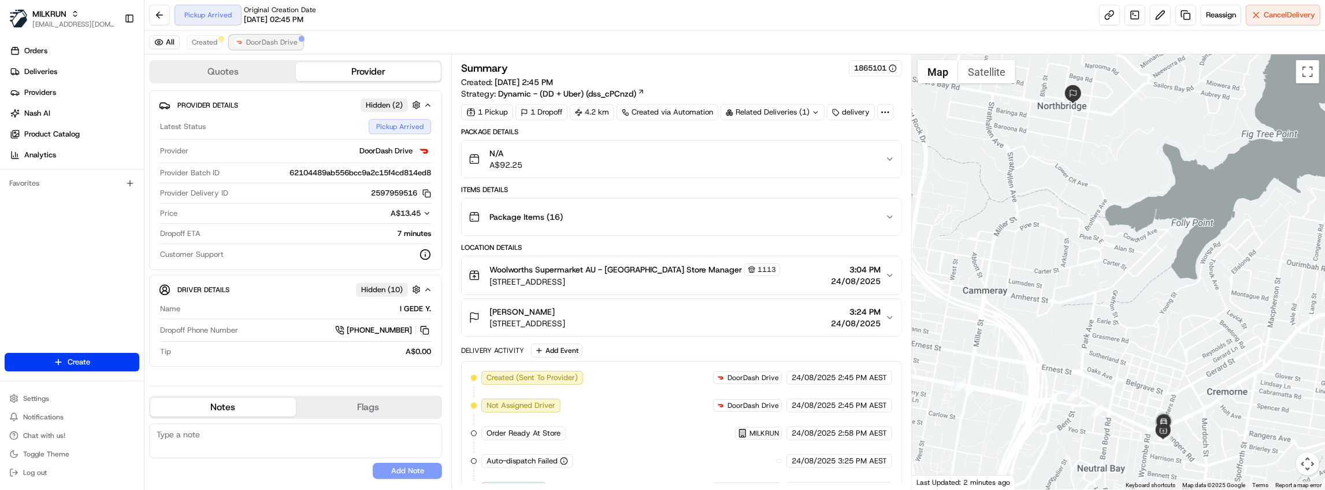
click at [261, 42] on span "DoorDash Drive" at bounding box center [271, 42] width 51 height 9
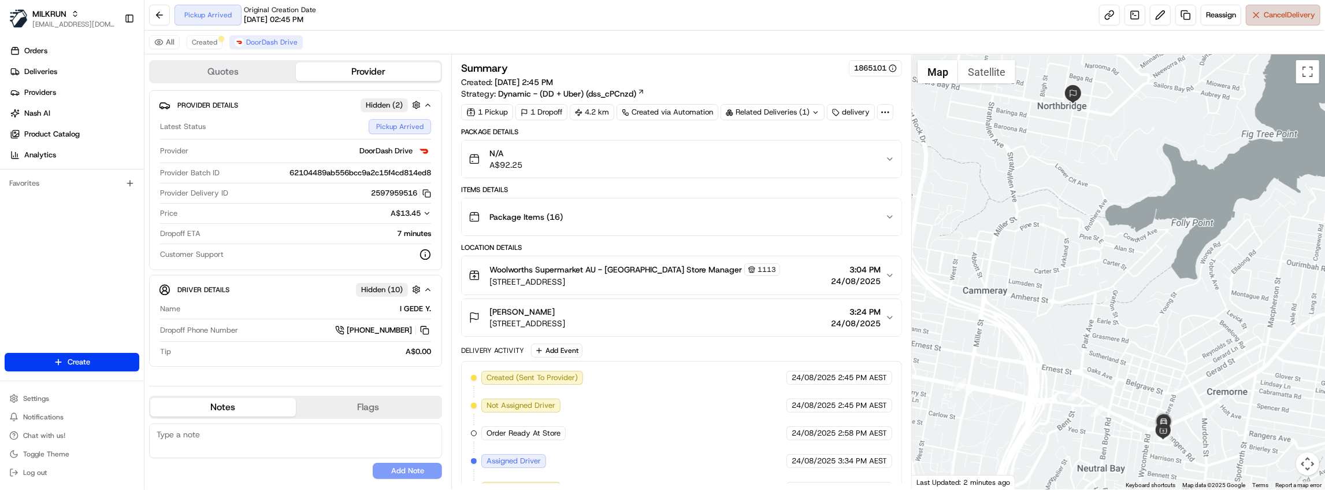
click at [1293, 24] on button "Cancel Delivery" at bounding box center [1283, 15] width 75 height 21
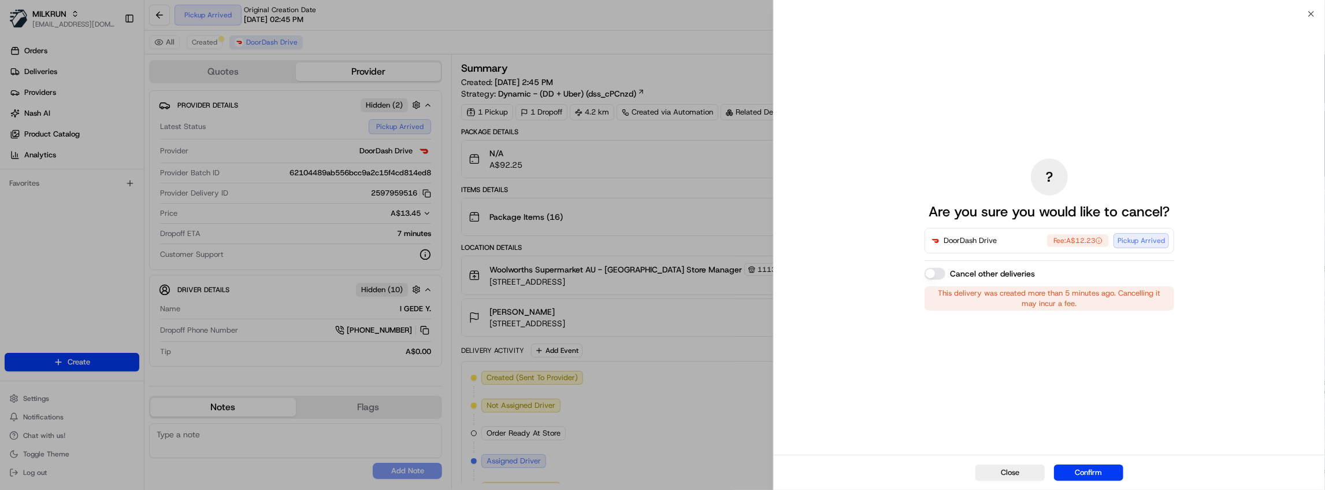
click at [1083, 473] on button "Confirm" at bounding box center [1088, 472] width 69 height 16
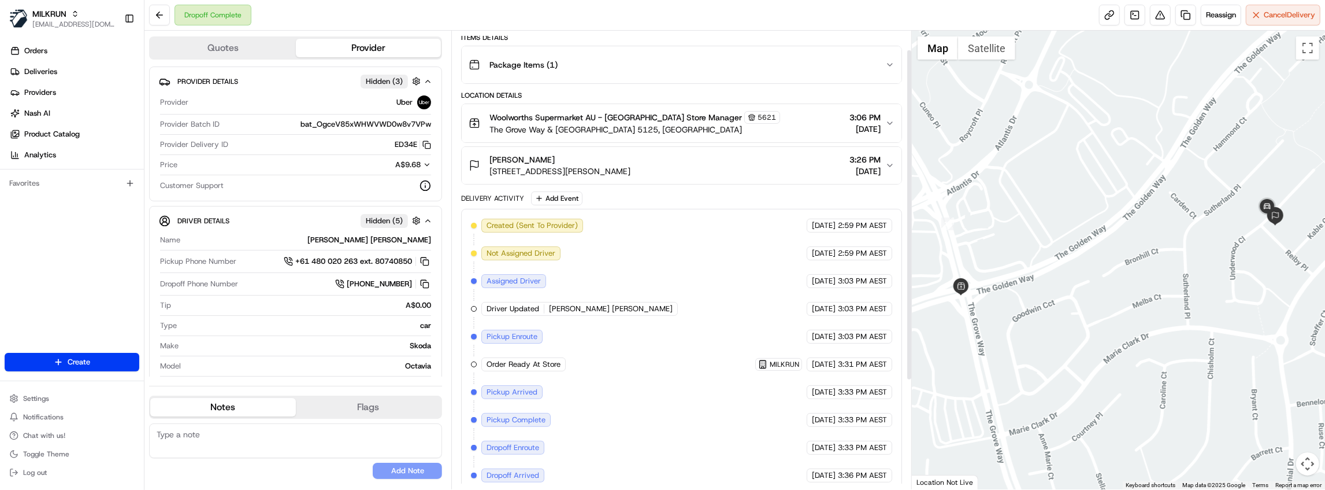
scroll to position [176, 0]
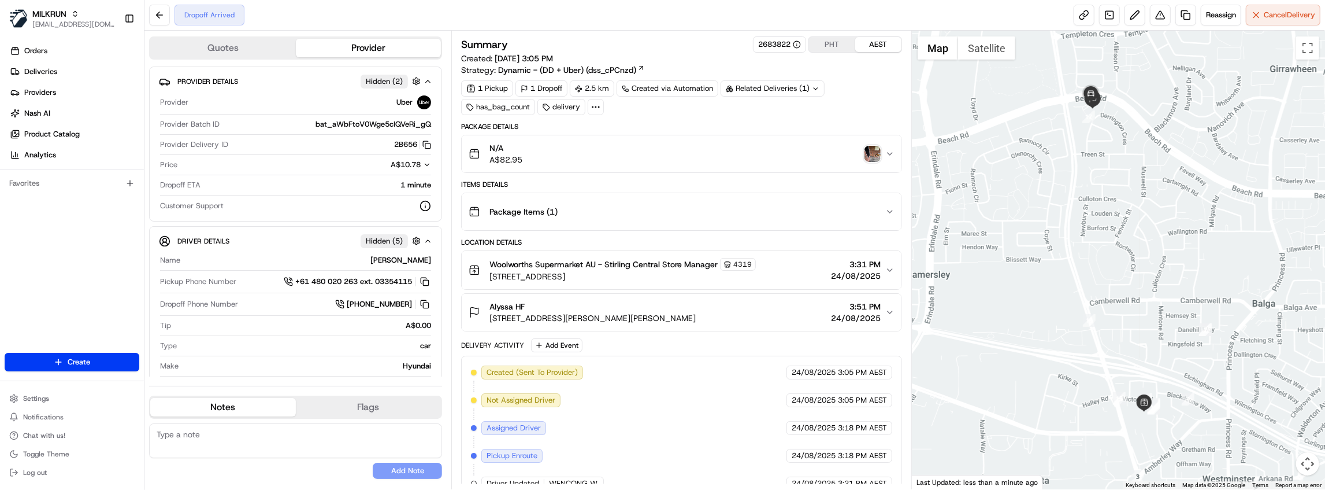
click at [874, 153] on img "button" at bounding box center [873, 154] width 16 height 16
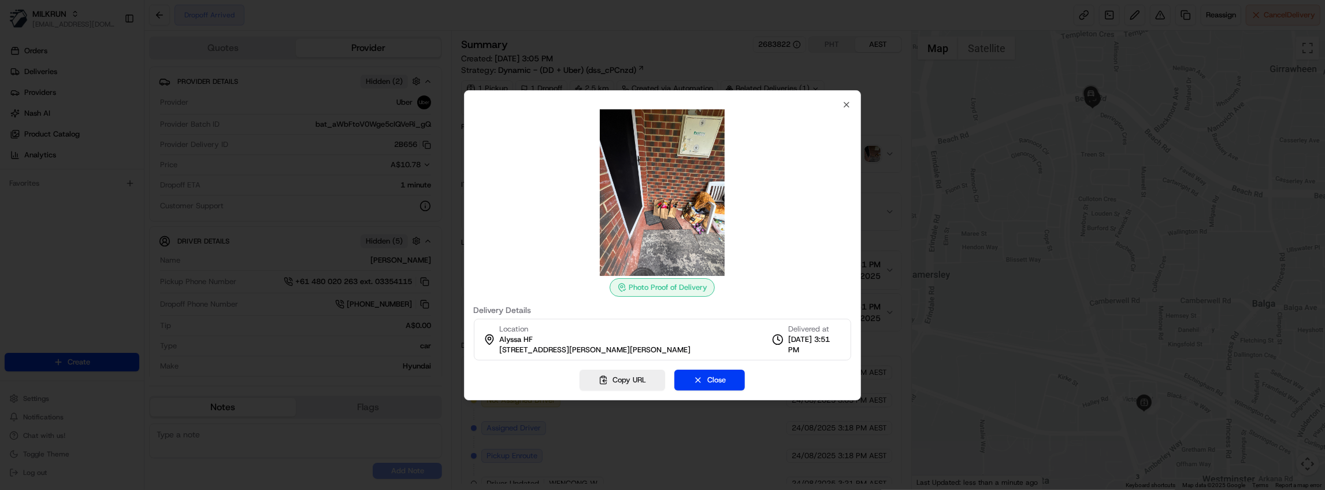
click at [803, 66] on div at bounding box center [662, 245] width 1325 height 490
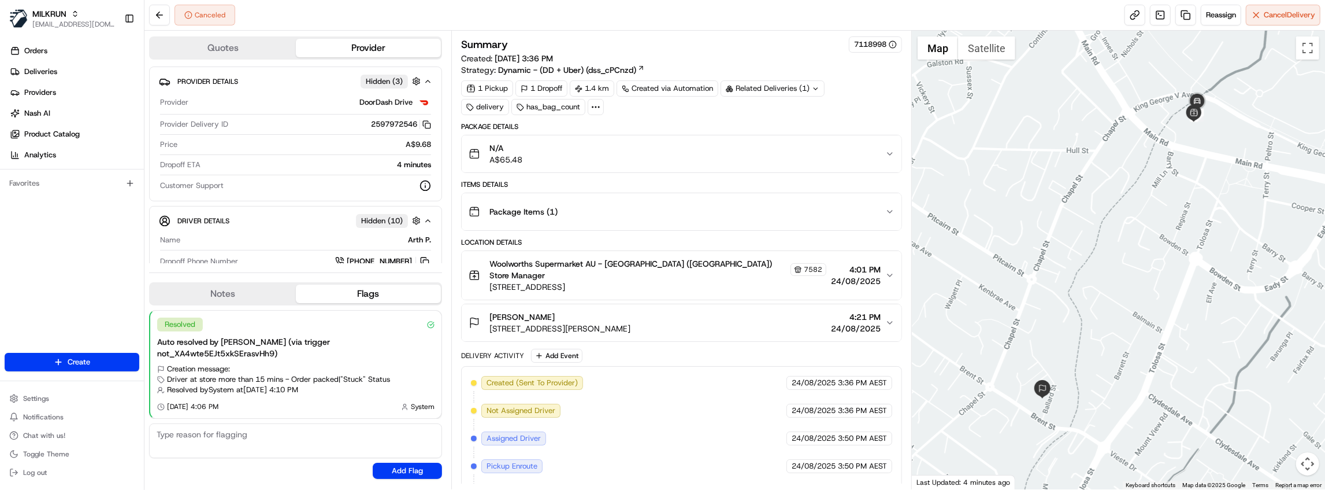
scroll to position [93, 0]
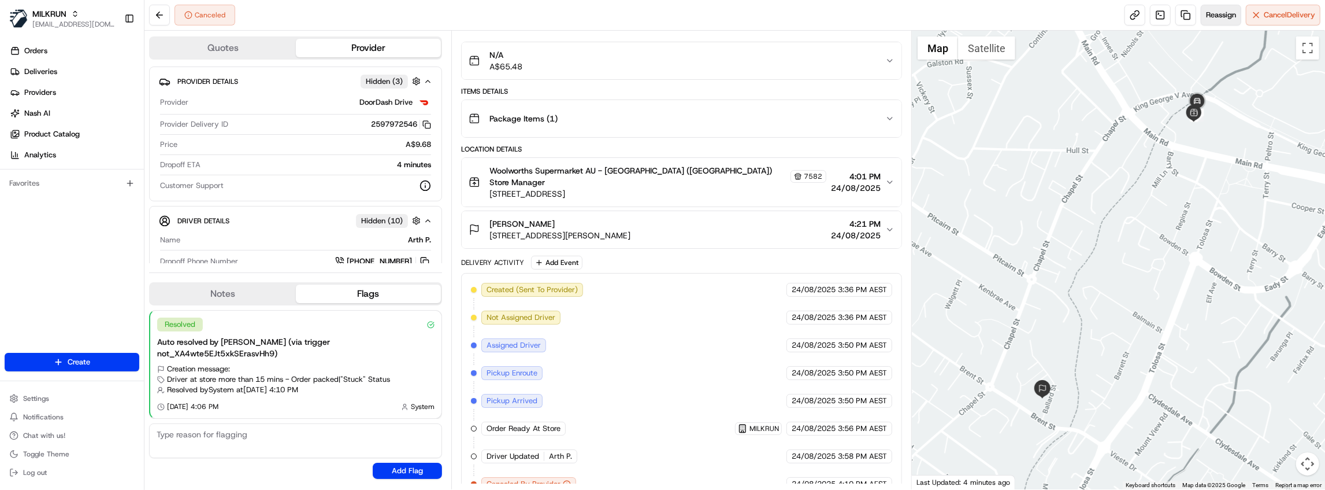
click at [1233, 17] on span "Reassign" at bounding box center [1221, 15] width 30 height 10
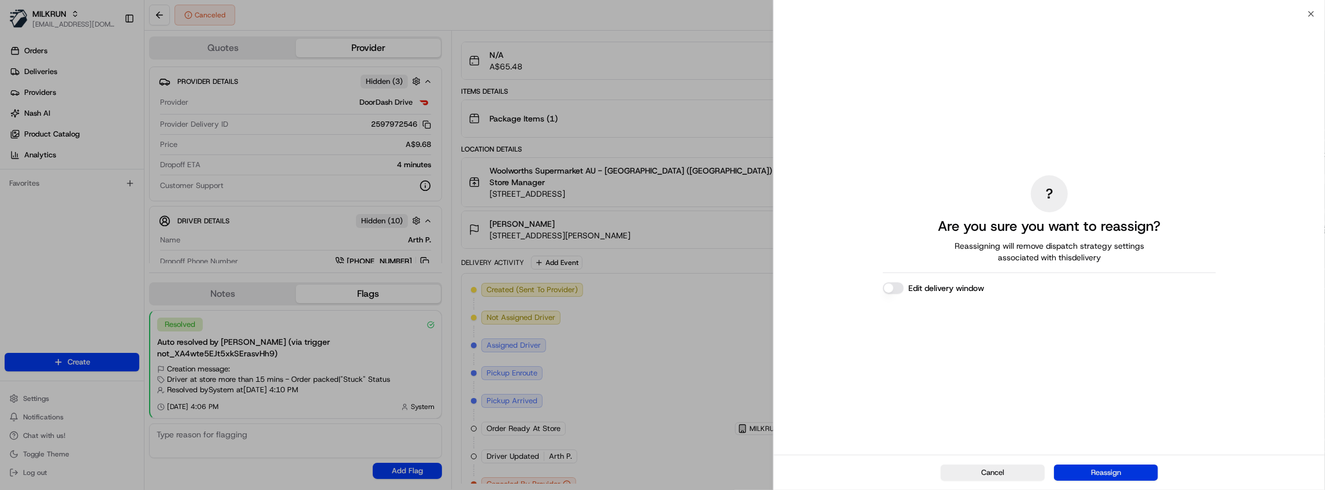
click at [1131, 472] on button "Reassign" at bounding box center [1106, 472] width 104 height 16
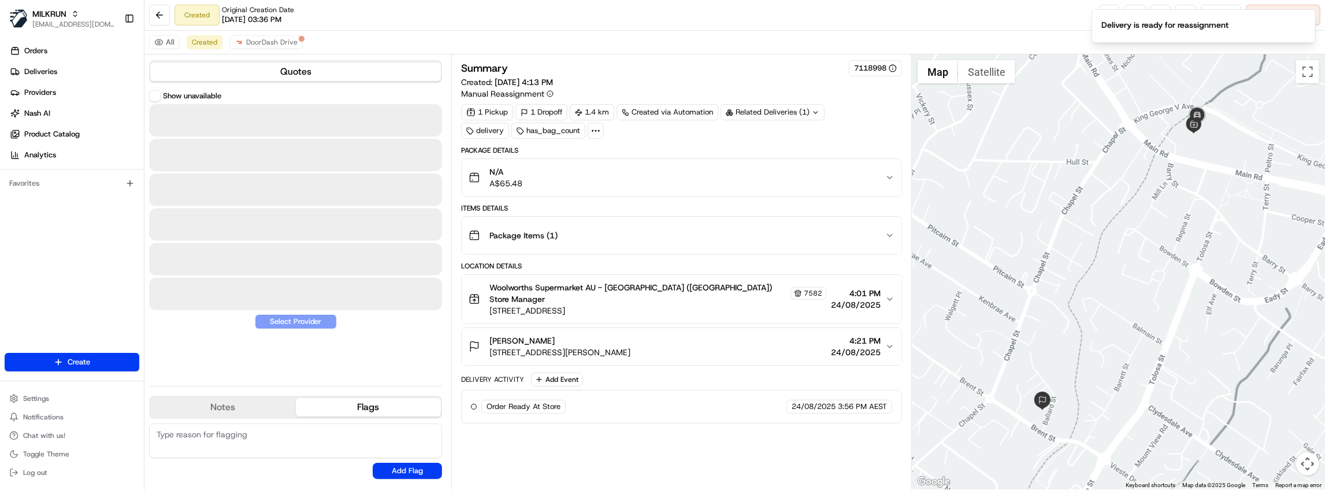
scroll to position [0, 0]
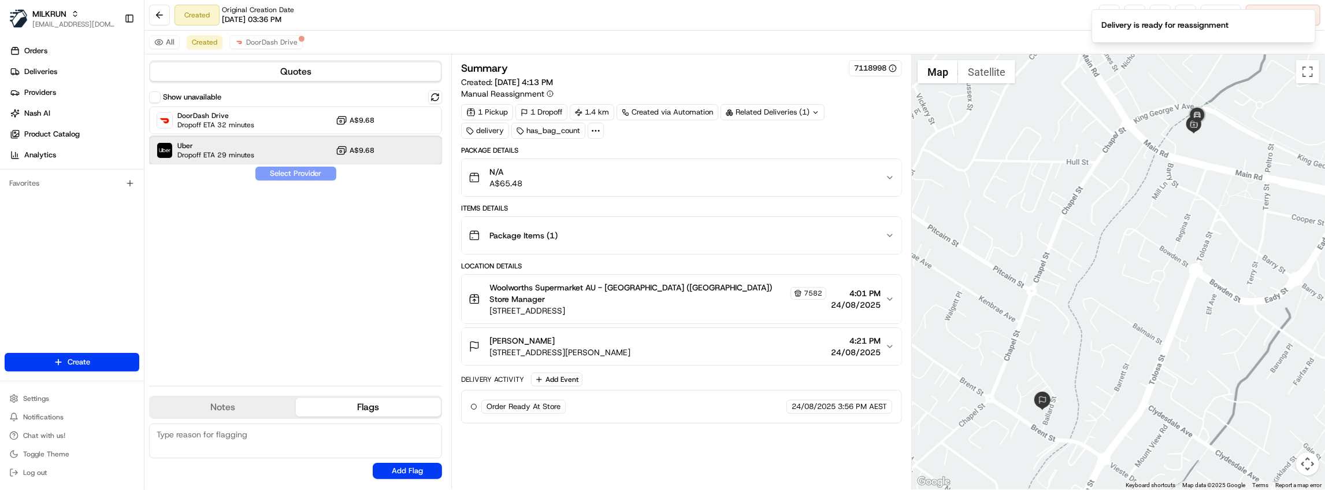
click at [253, 157] on span "Dropoff ETA 29 minutes" at bounding box center [215, 154] width 77 height 9
click at [272, 170] on button "Assign Provider" at bounding box center [296, 173] width 82 height 14
